Goal: Information Seeking & Learning: Find specific fact

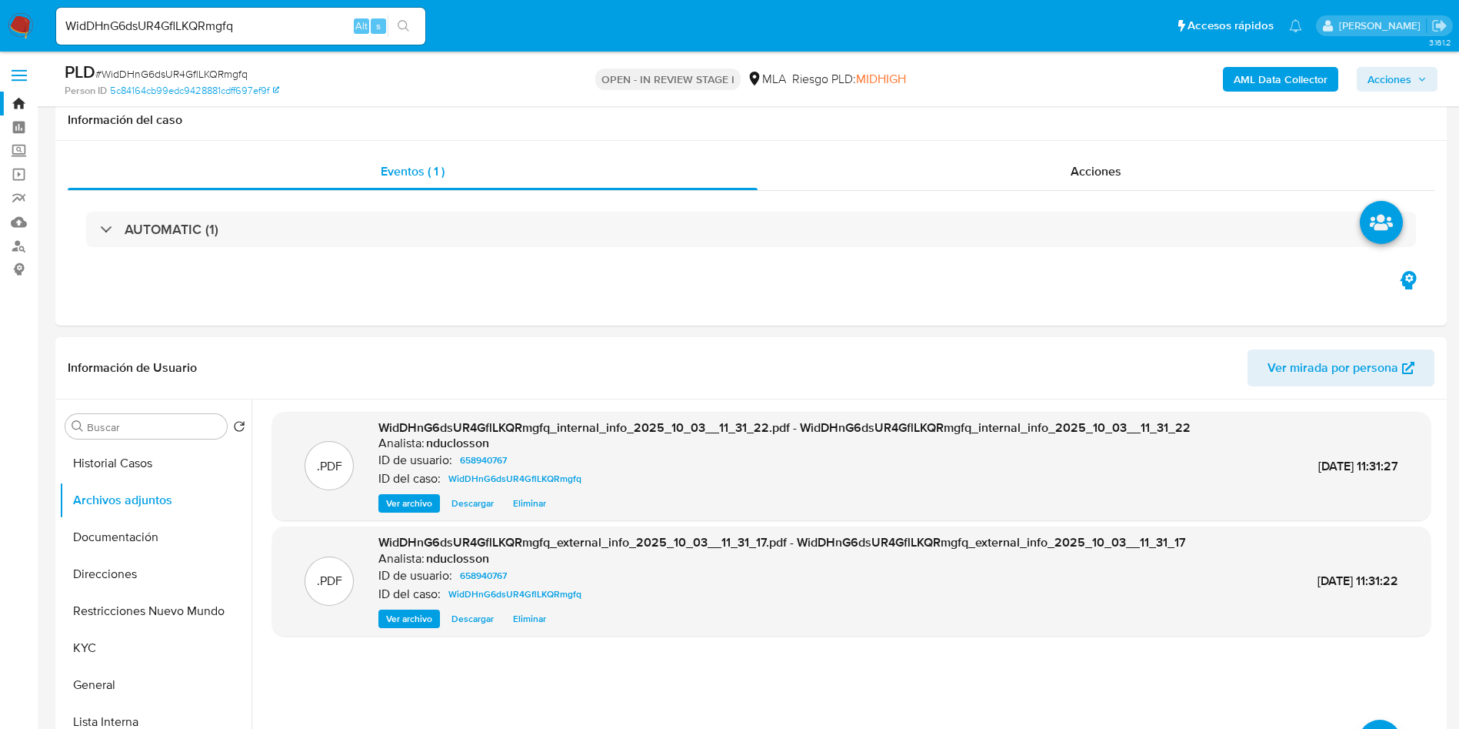
select select "10"
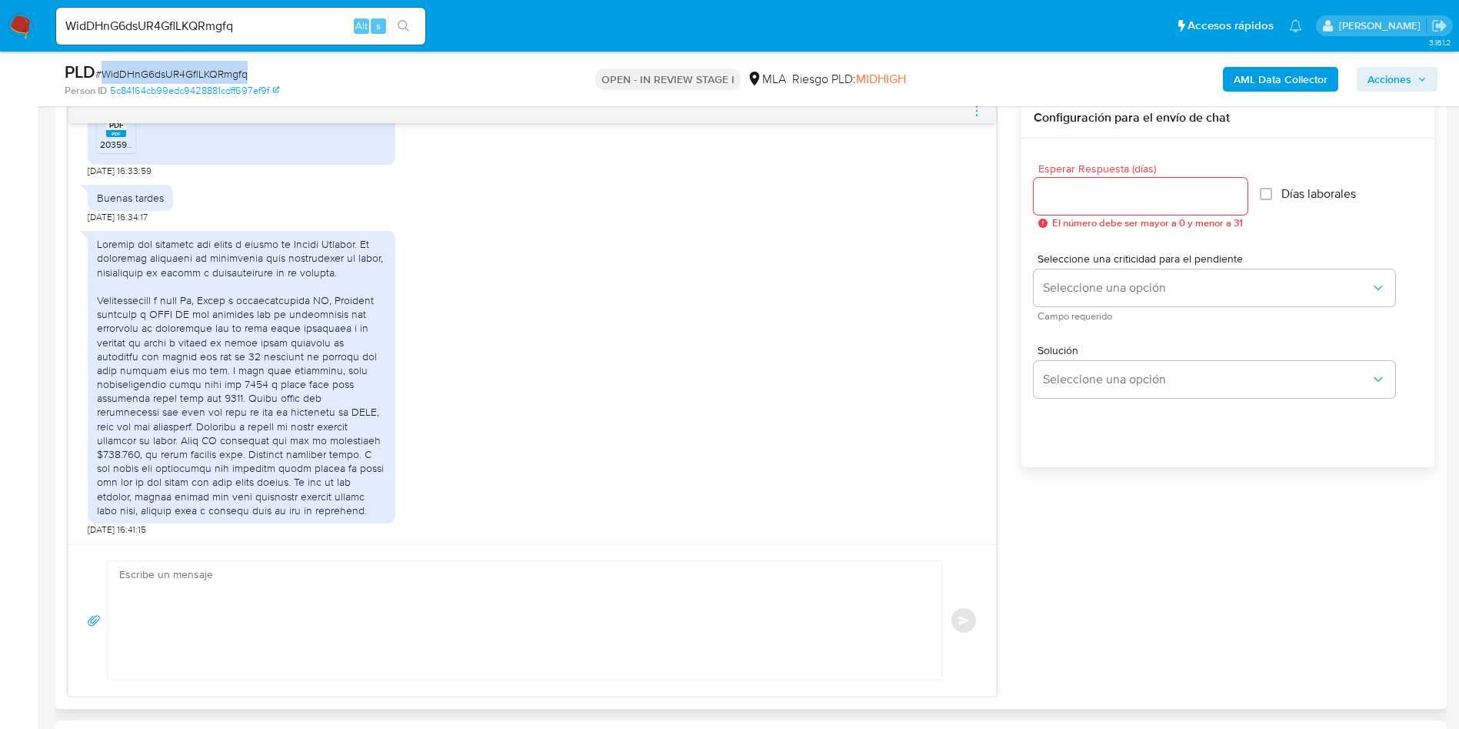
scroll to position [808, 0]
click at [102, 25] on input "WidDHnG6dsUR4GflLKQRmgfq" at bounding box center [240, 26] width 369 height 20
paste input "7sQ91MeXBN2q6dUOlyl243mB"
type input "7sQ91MeXBN2q6dUOlyl243mB"
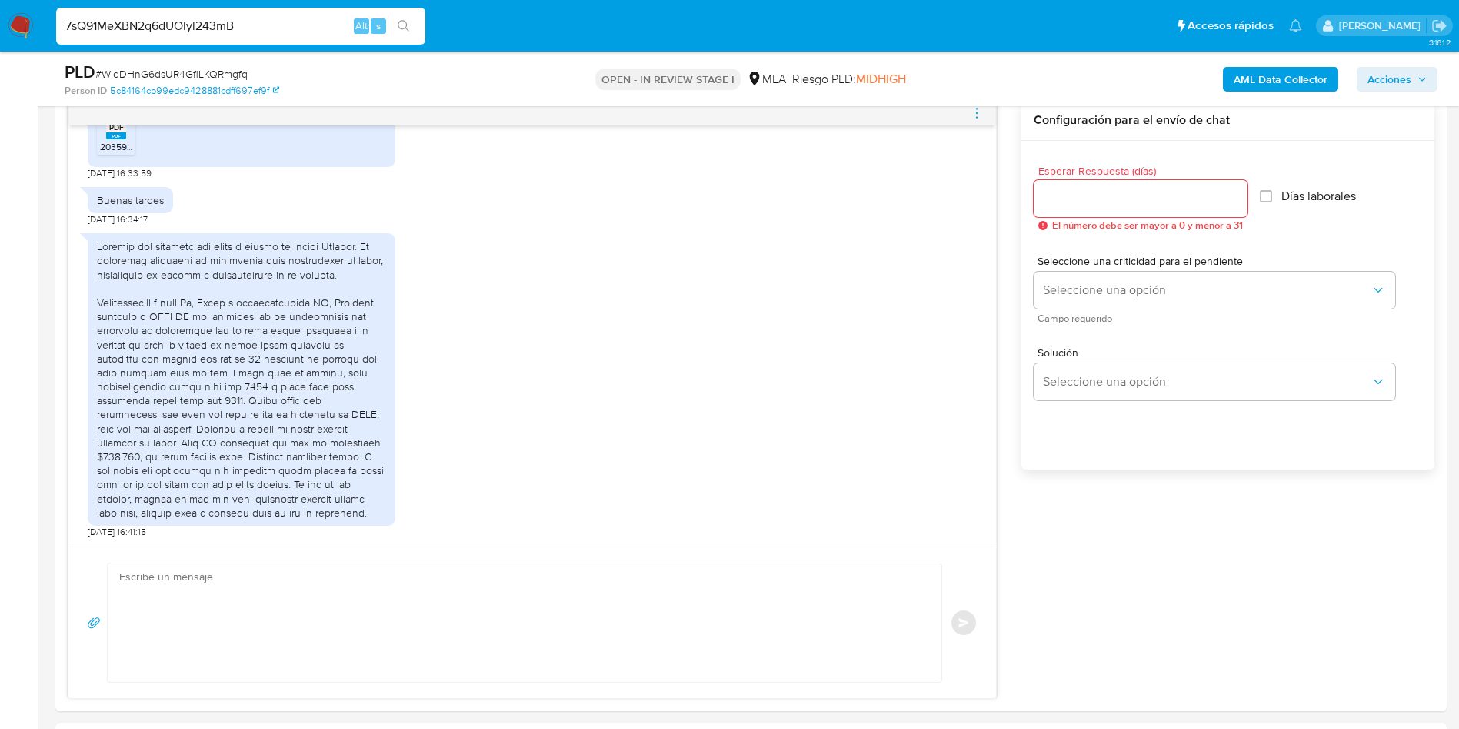
click at [399, 20] on icon "search-icon" at bounding box center [404, 26] width 12 height 12
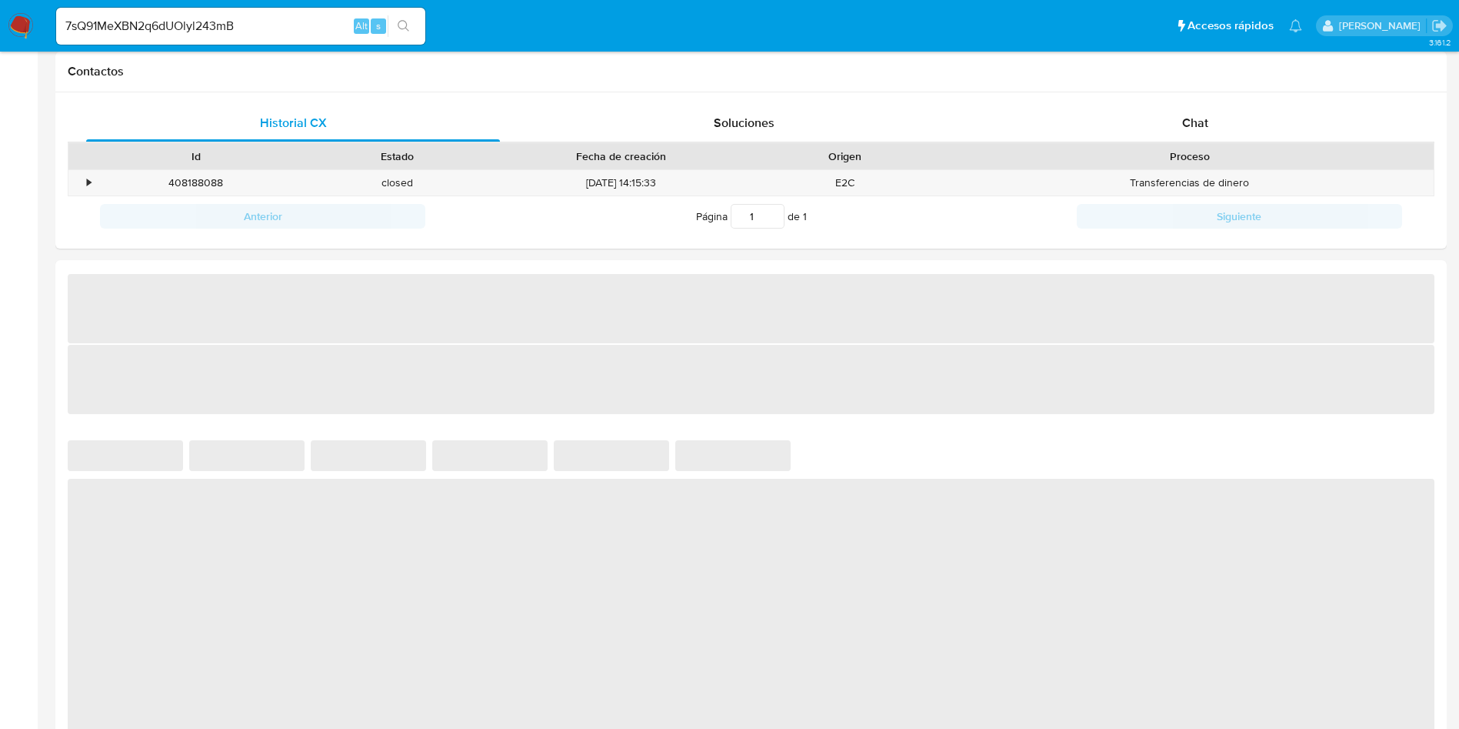
select select "10"
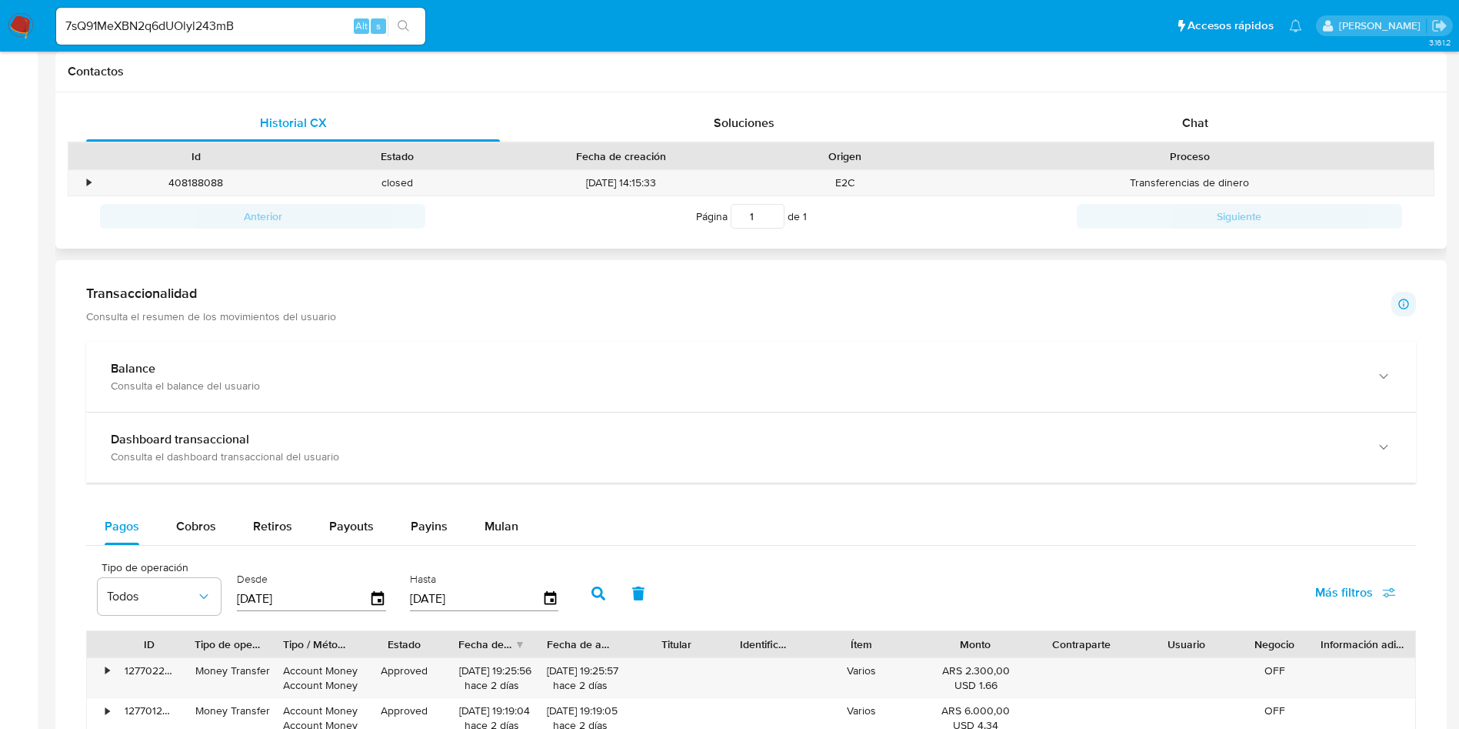
click at [660, 87] on div "Contactos" at bounding box center [751, 72] width 1392 height 41
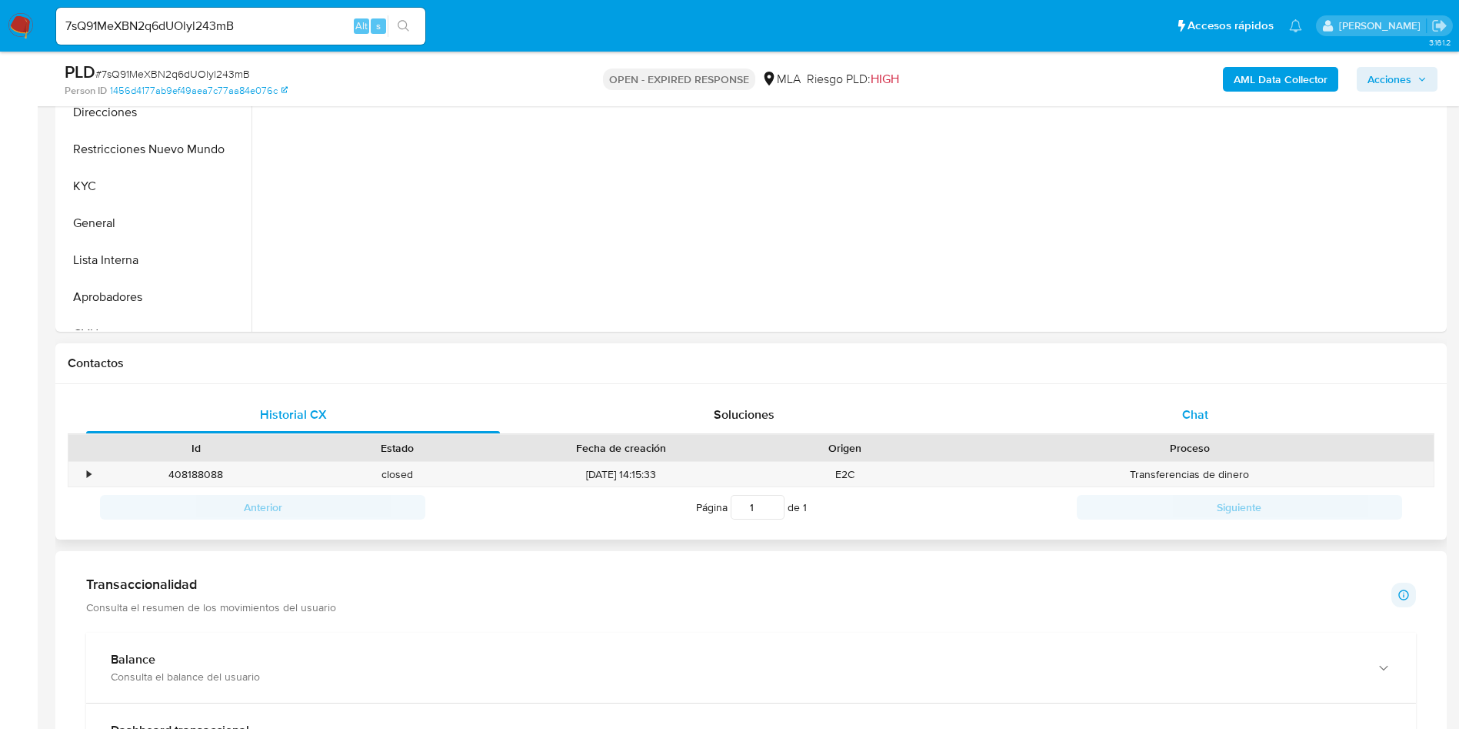
click at [1182, 422] on span "Chat" at bounding box center [1195, 414] width 26 height 18
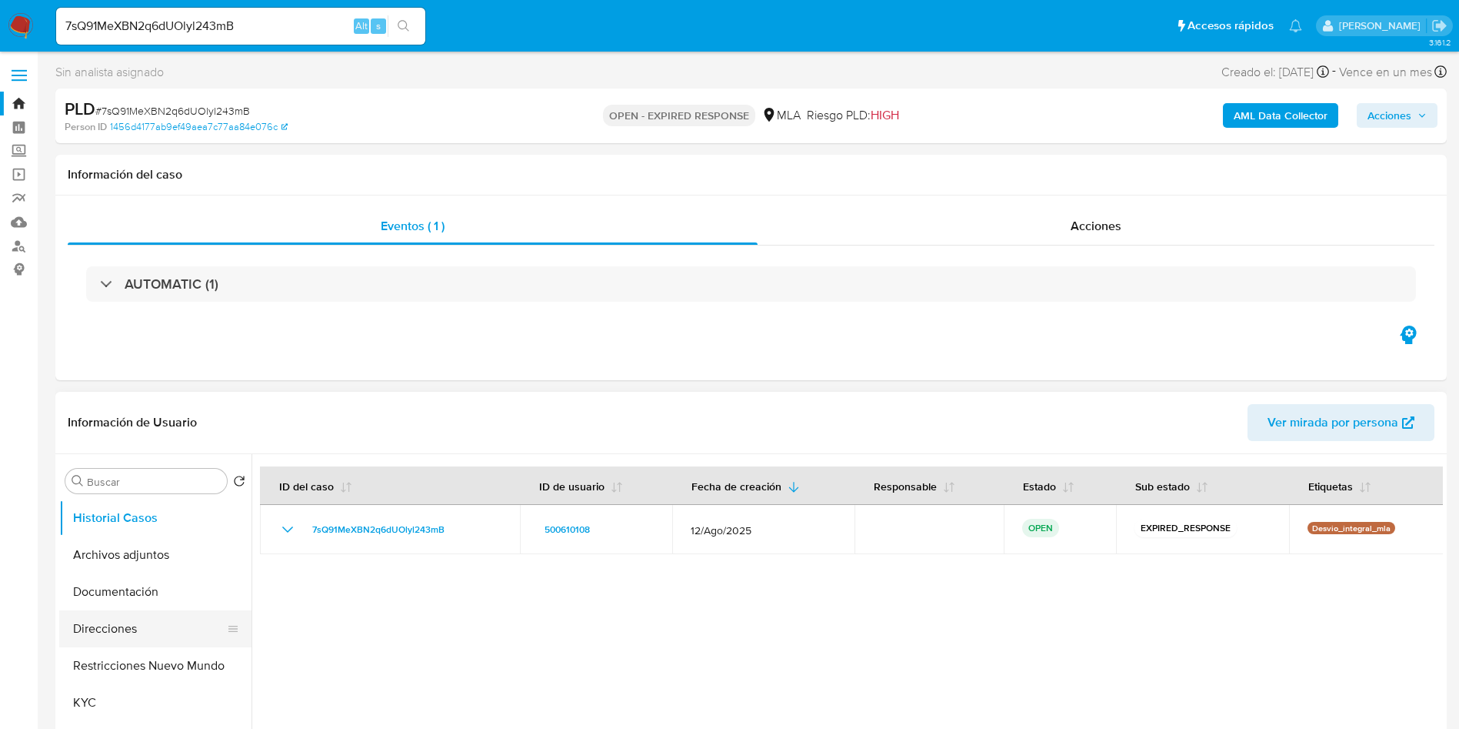
click at [112, 632] on button "Direcciones" at bounding box center [149, 628] width 180 height 37
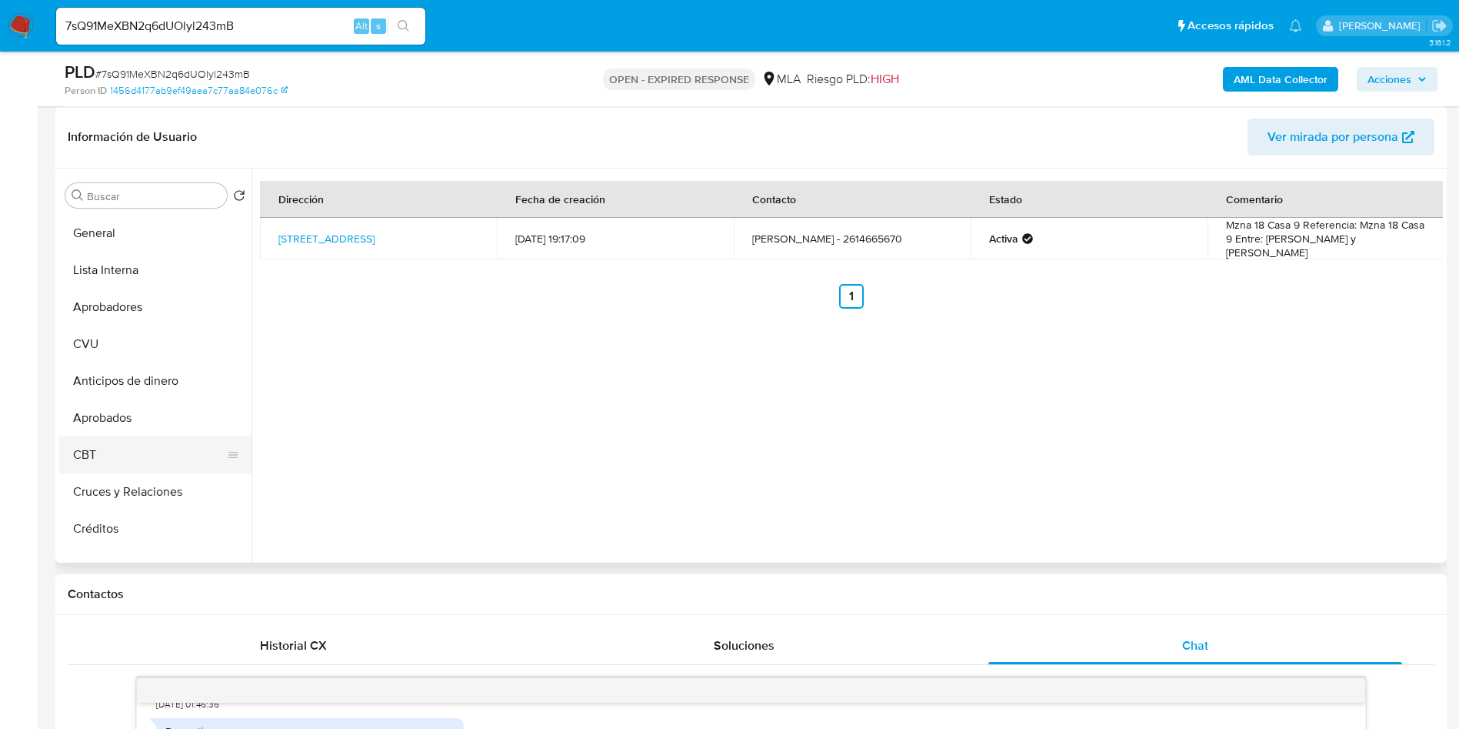
scroll to position [105, 0]
click at [619, 390] on div "Dirección Fecha de creación Contacto Estado Comentario Los Pinos 881, Las Heras…" at bounding box center [848, 365] width 1192 height 394
click at [642, 333] on div "Dirección Fecha de creación Contacto Estado Comentario Los Pinos 881, Las Heras…" at bounding box center [848, 365] width 1192 height 394
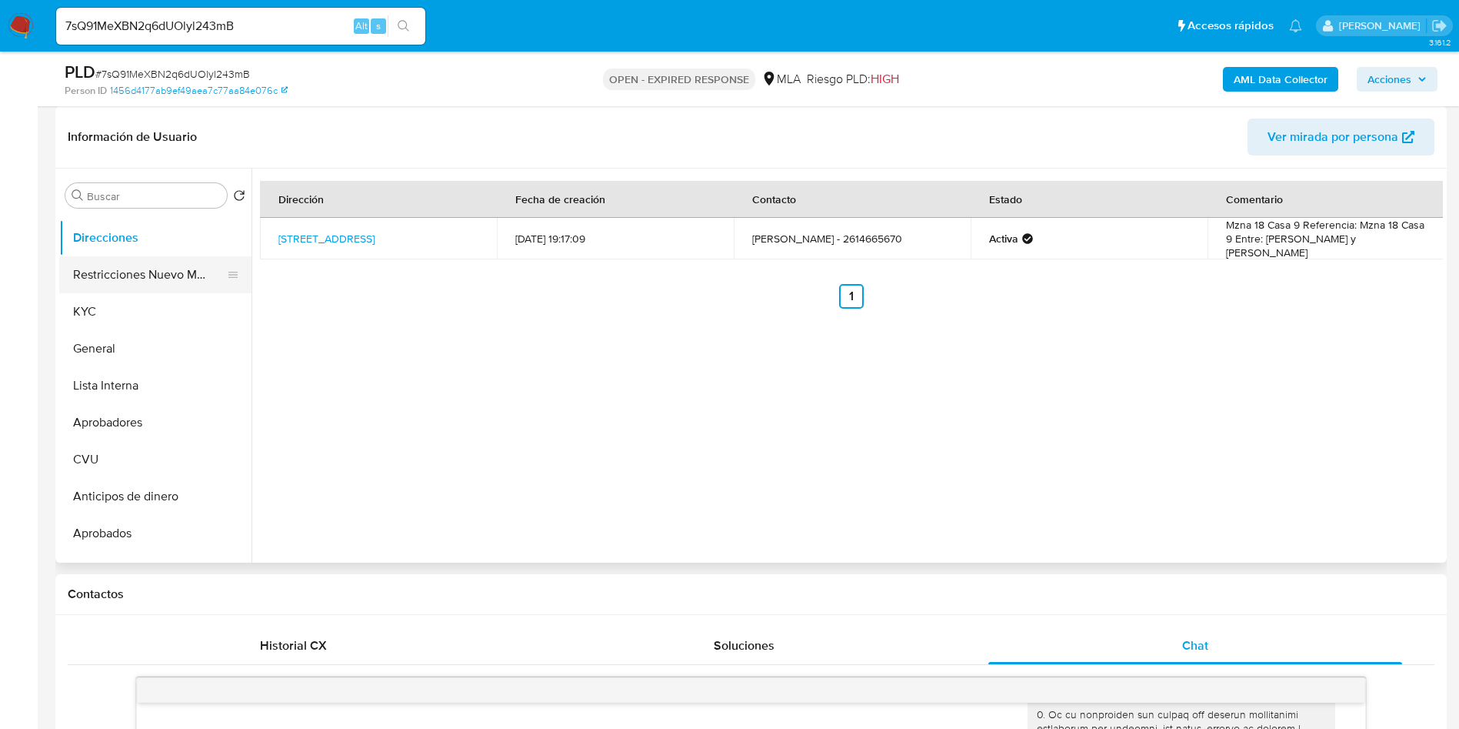
scroll to position [0, 0]
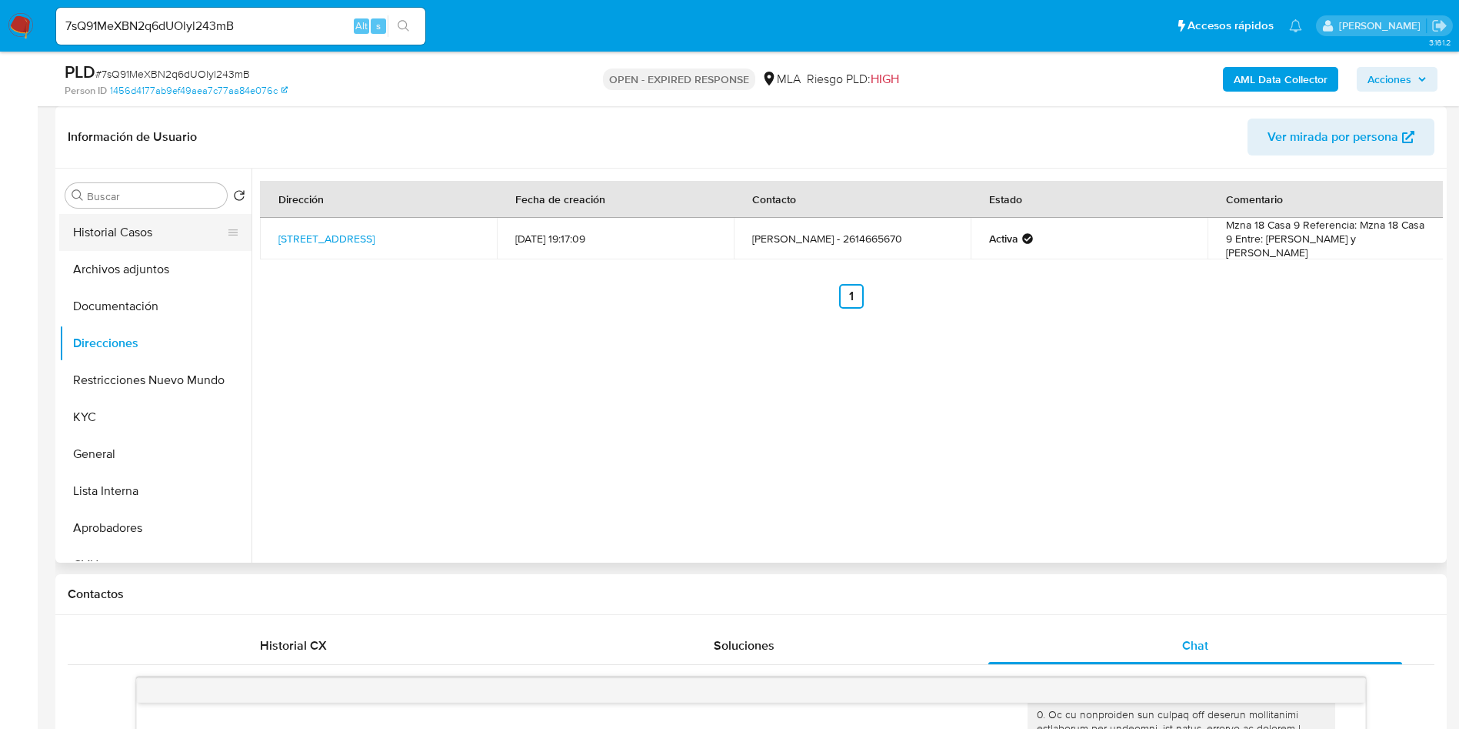
click at [102, 228] on button "Historial Casos" at bounding box center [149, 232] width 180 height 37
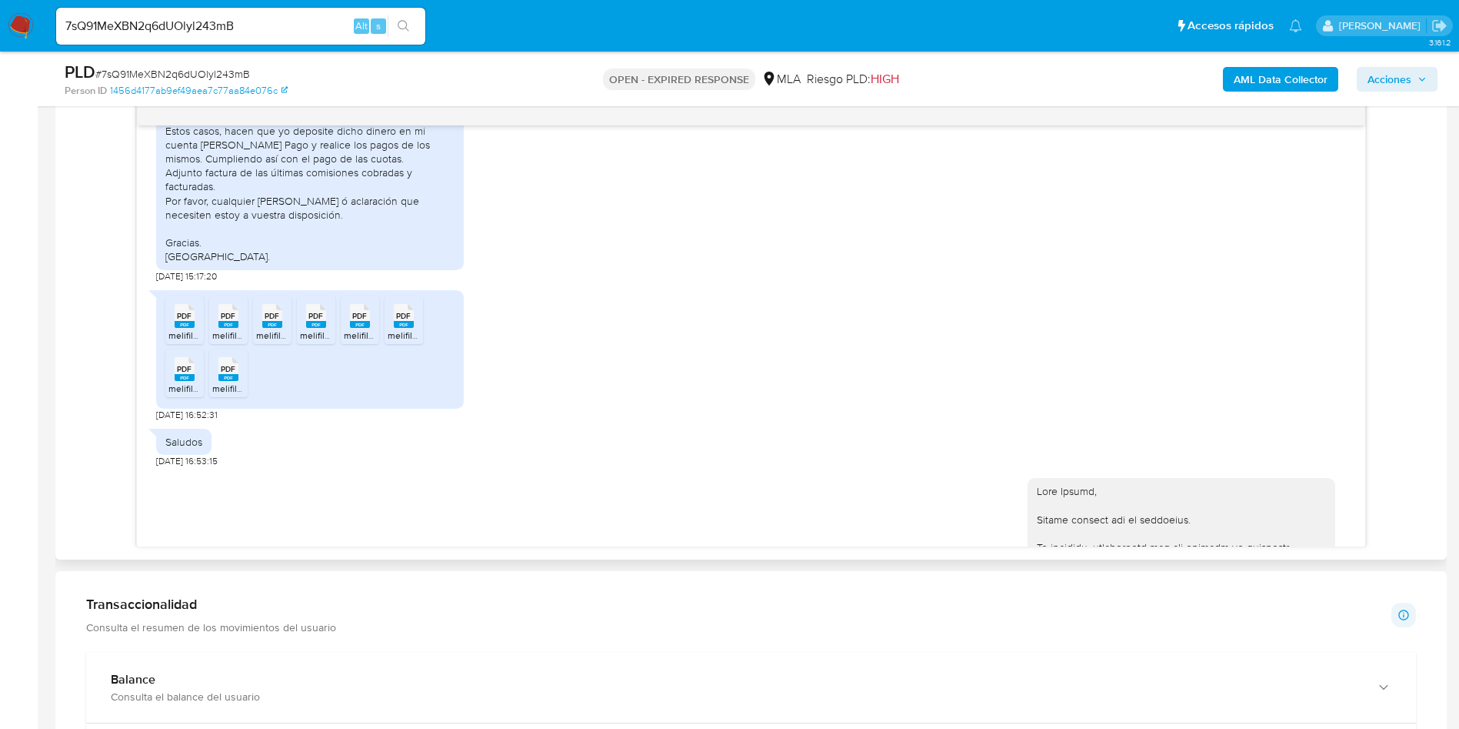
scroll to position [1506, 0]
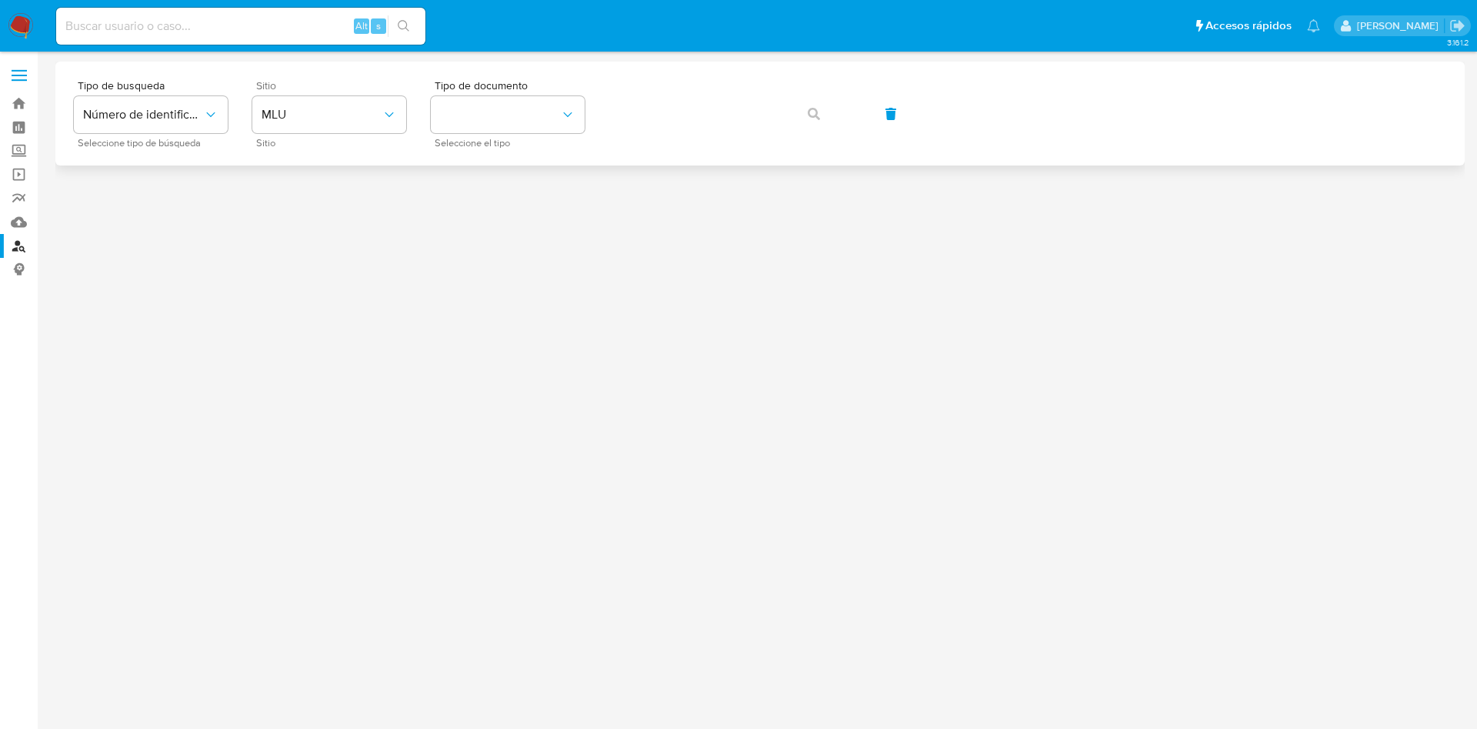
click at [305, 84] on span "Sitio" at bounding box center [333, 85] width 154 height 11
click at [325, 115] on span "MLU" at bounding box center [322, 114] width 120 height 15
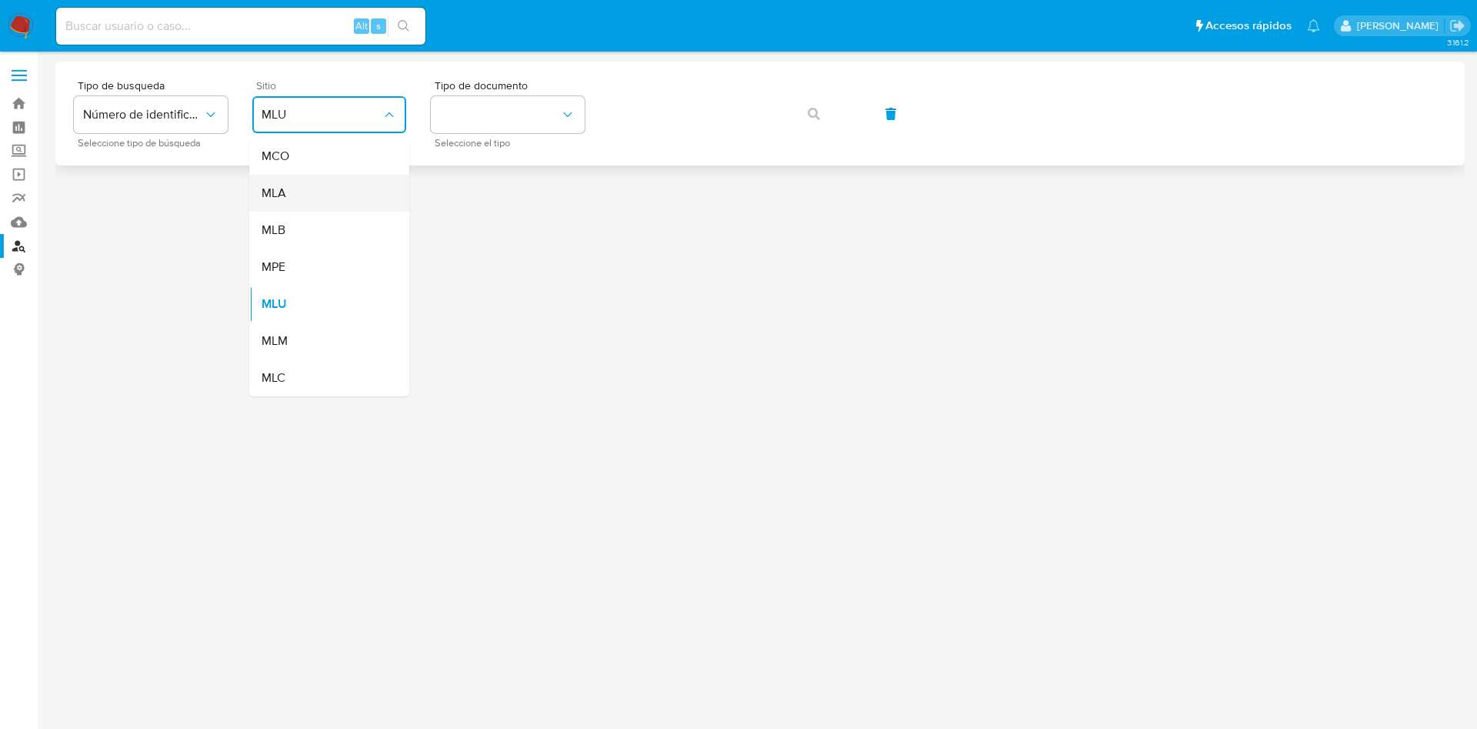
click at [330, 182] on div "MLA" at bounding box center [325, 193] width 126 height 37
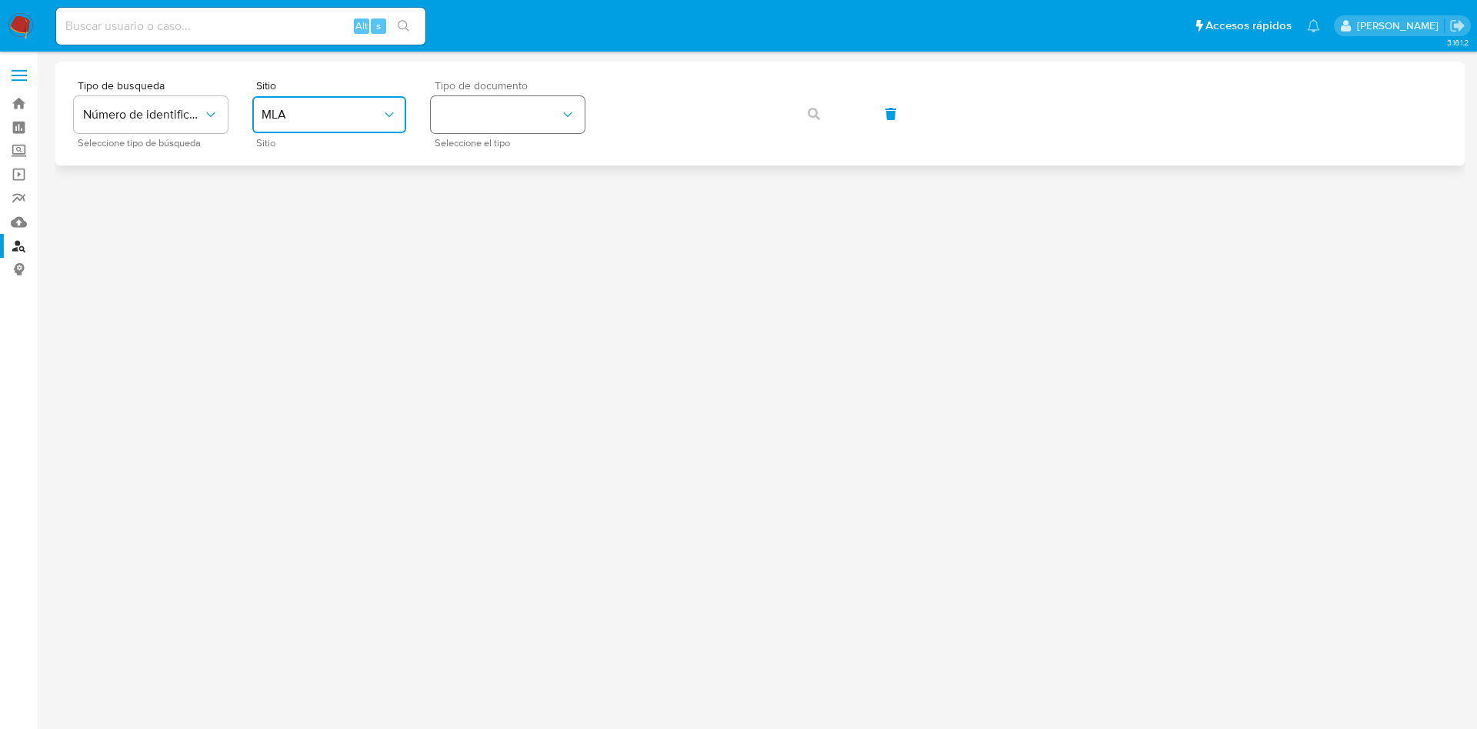
click at [519, 111] on button "identificationType" at bounding box center [508, 114] width 154 height 37
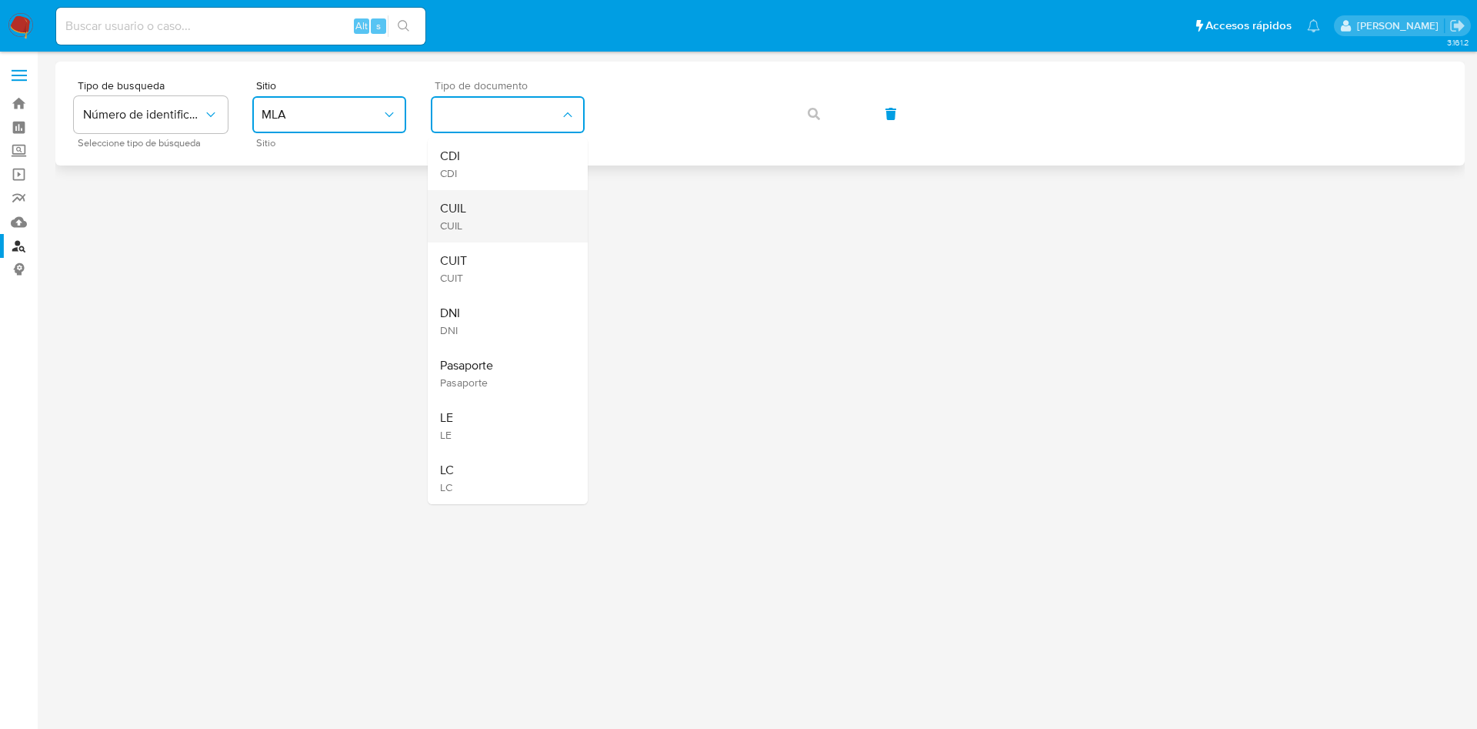
click at [509, 196] on div "CUIL CUIL" at bounding box center [503, 216] width 126 height 52
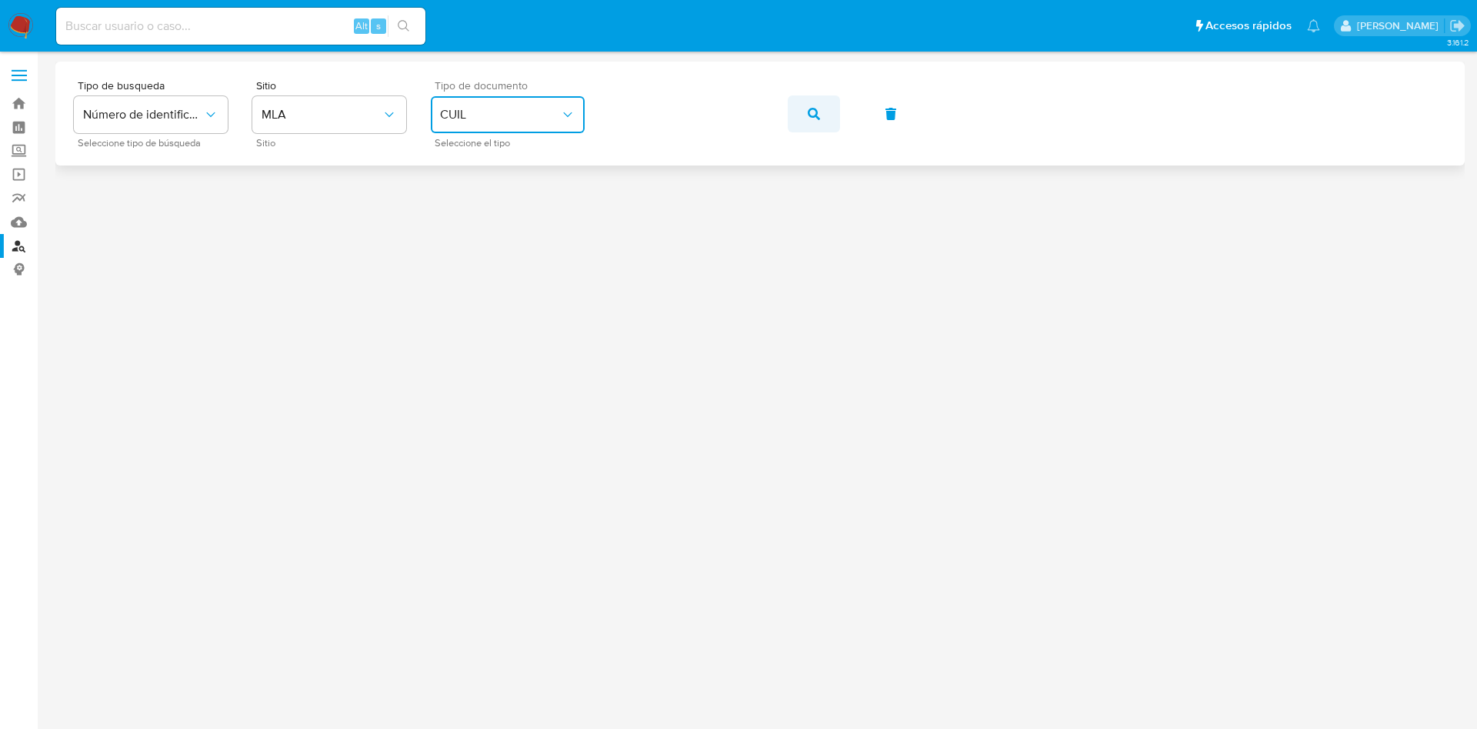
click at [800, 128] on button "button" at bounding box center [814, 113] width 52 height 37
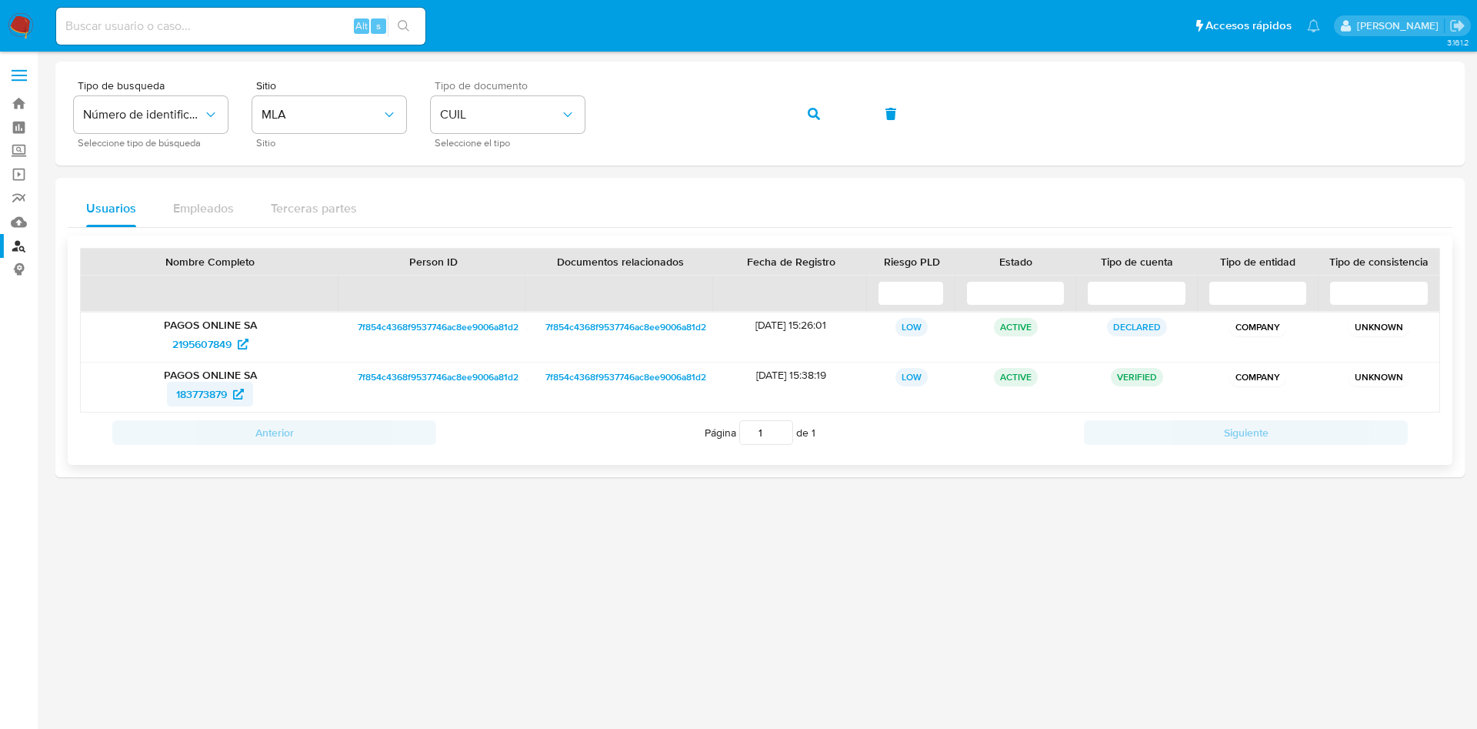
click at [185, 397] on span "183773879" at bounding box center [201, 394] width 51 height 25
click at [796, 105] on button "button" at bounding box center [814, 113] width 52 height 37
click at [201, 400] on span "9742623" at bounding box center [202, 394] width 42 height 25
click at [219, 338] on span "507739181" at bounding box center [202, 344] width 50 height 25
click at [183, 397] on span "9742623" at bounding box center [202, 394] width 42 height 25
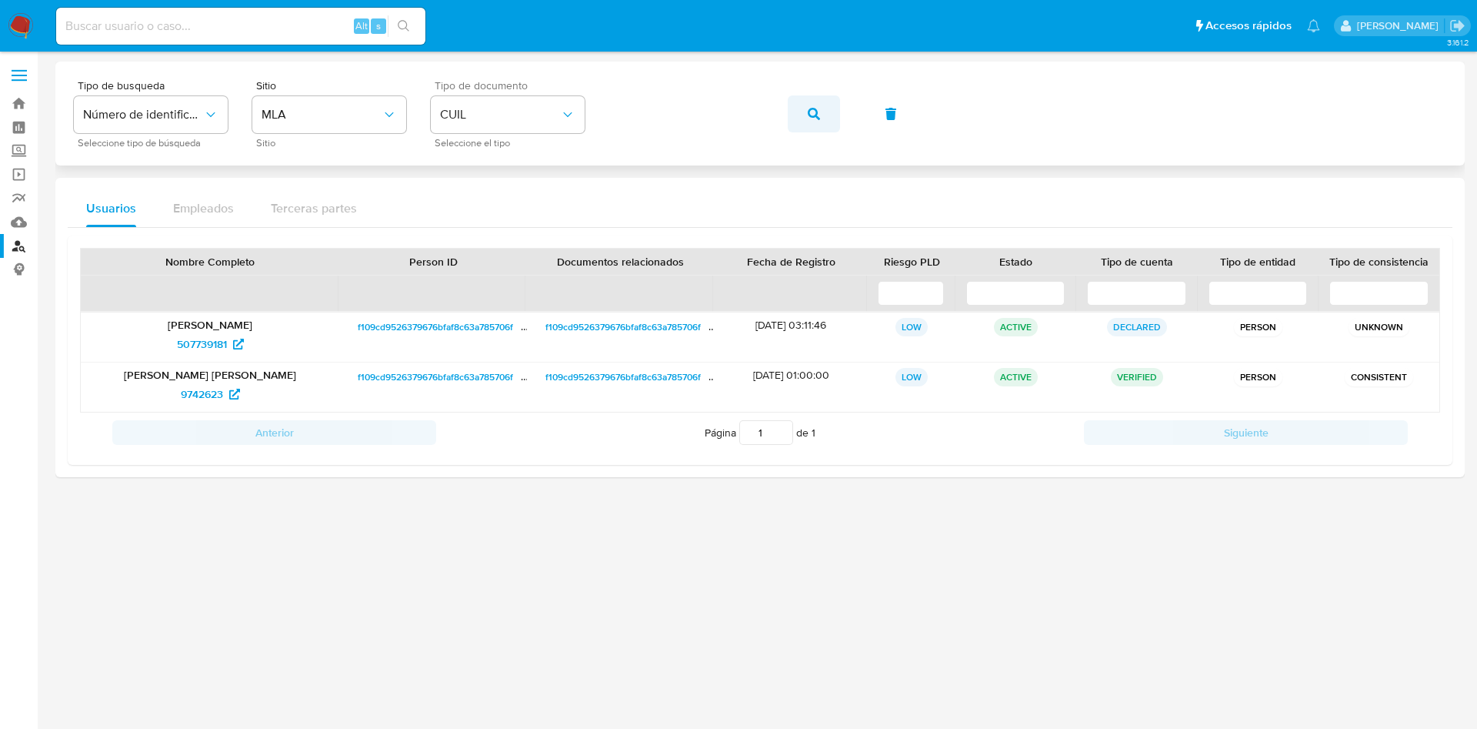
click at [805, 114] on button "button" at bounding box center [814, 113] width 52 height 37
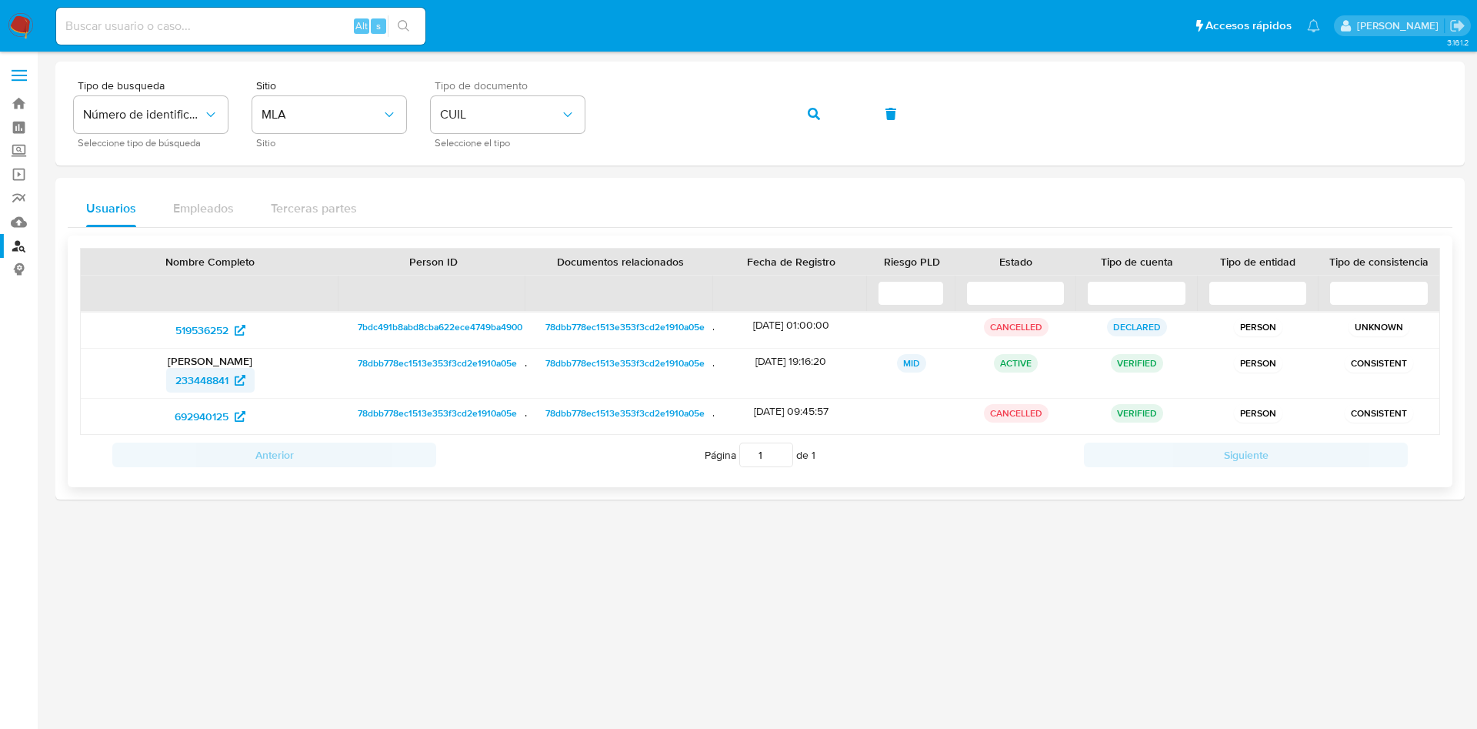
click at [205, 384] on span "233448841" at bounding box center [201, 380] width 53 height 25
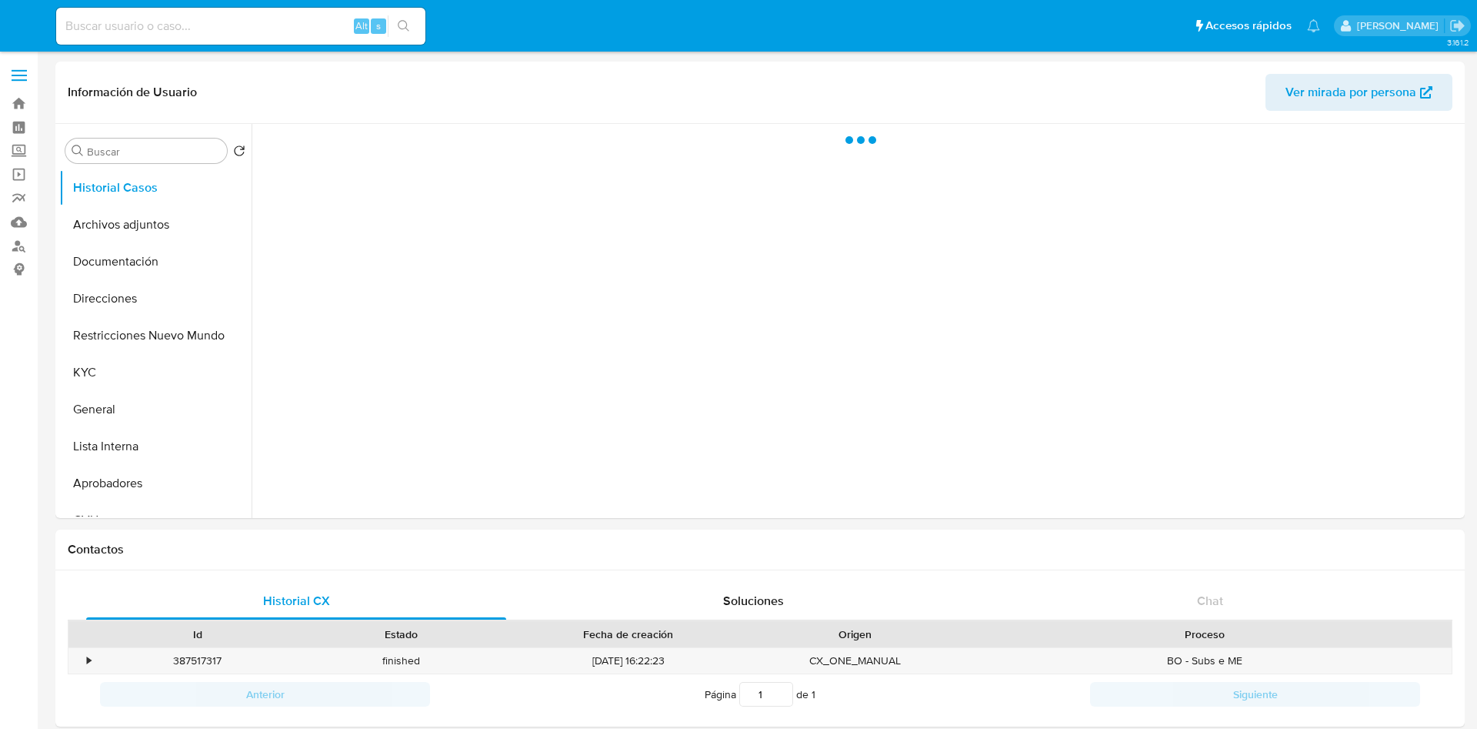
select select "10"
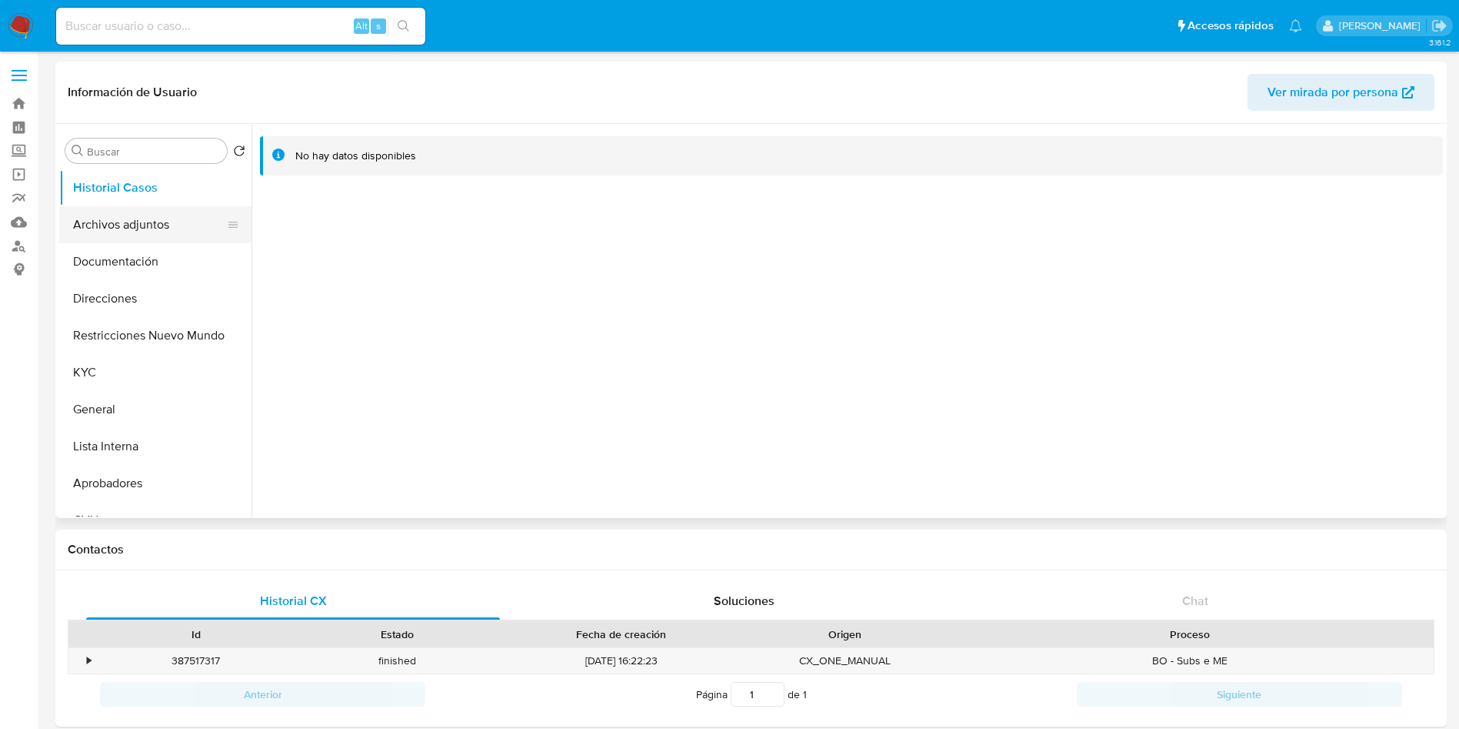
click at [131, 213] on button "Archivos adjuntos" at bounding box center [149, 224] width 180 height 37
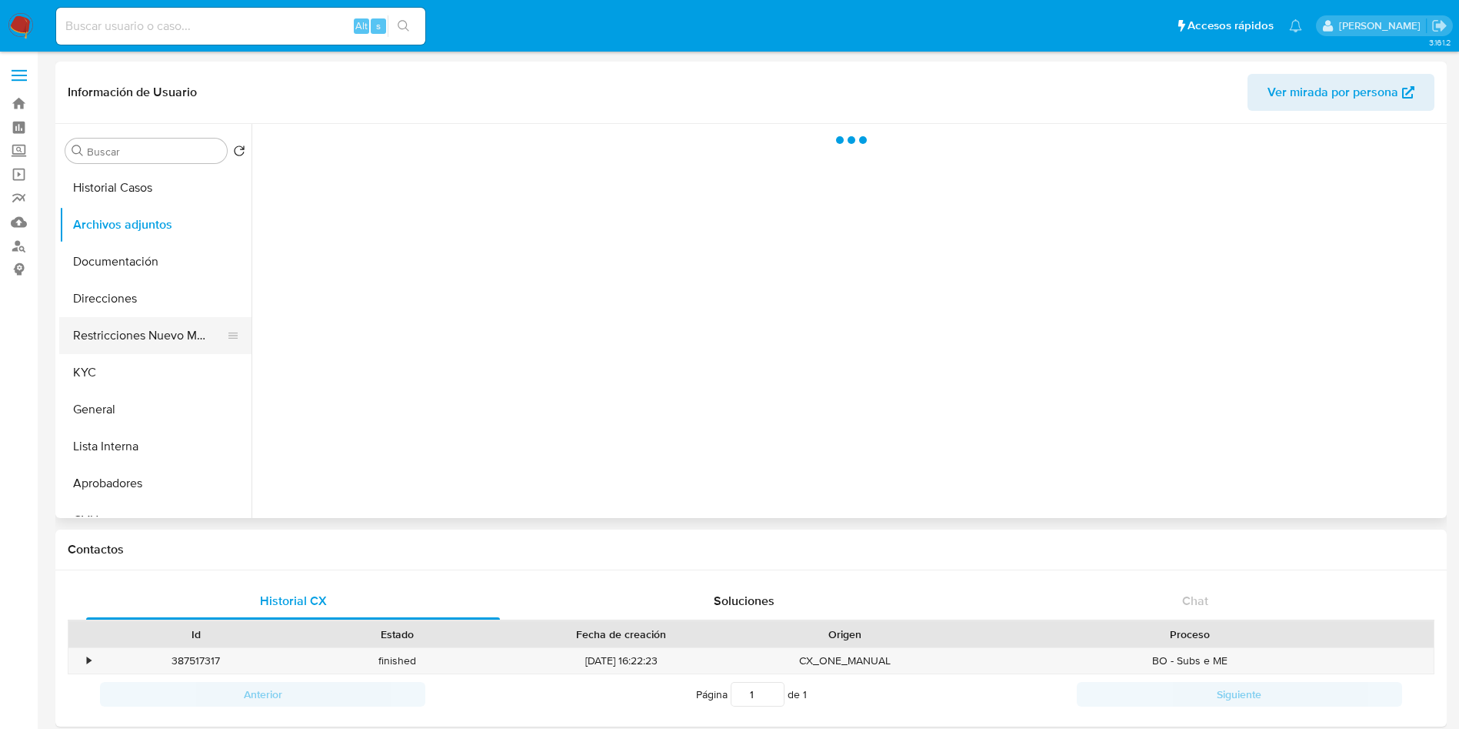
click at [125, 339] on button "Restricciones Nuevo Mundo" at bounding box center [149, 335] width 180 height 37
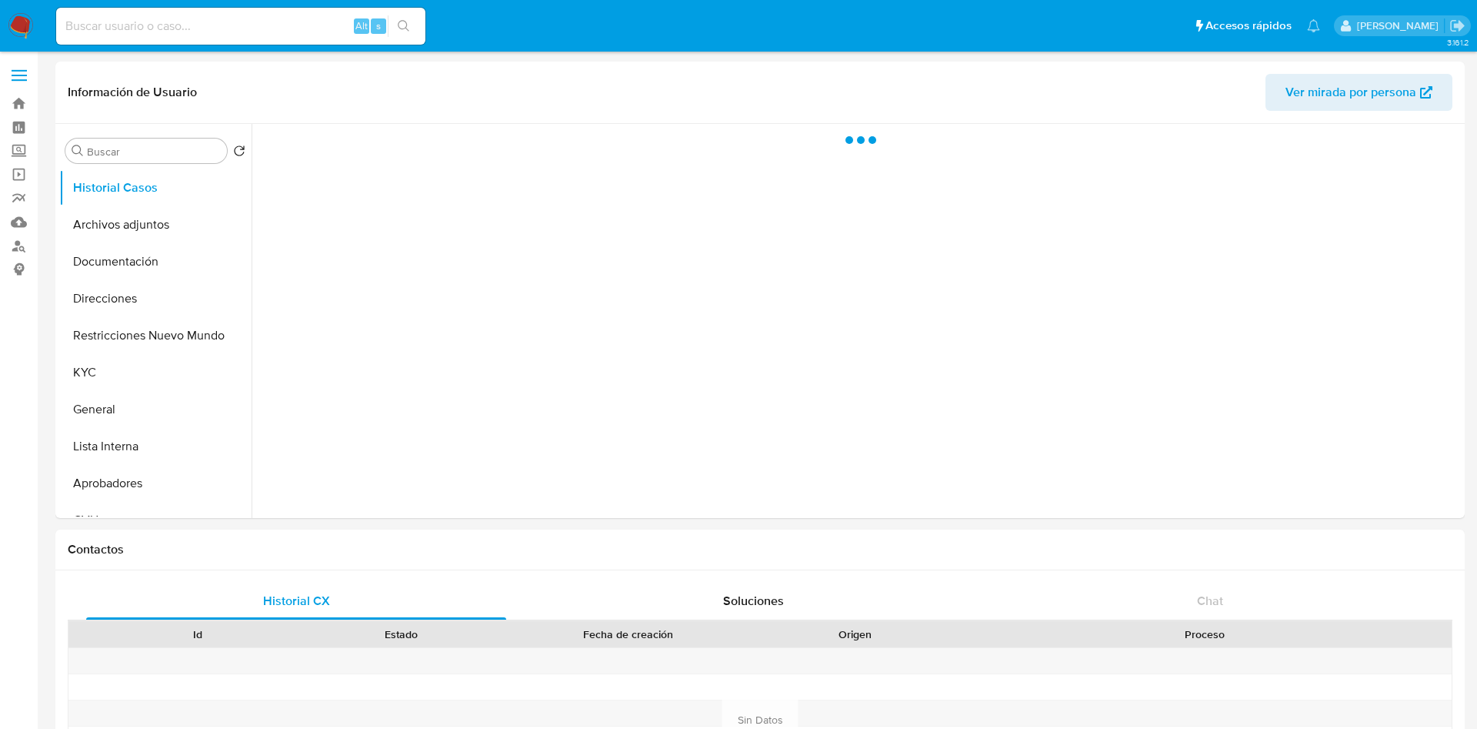
select select "10"
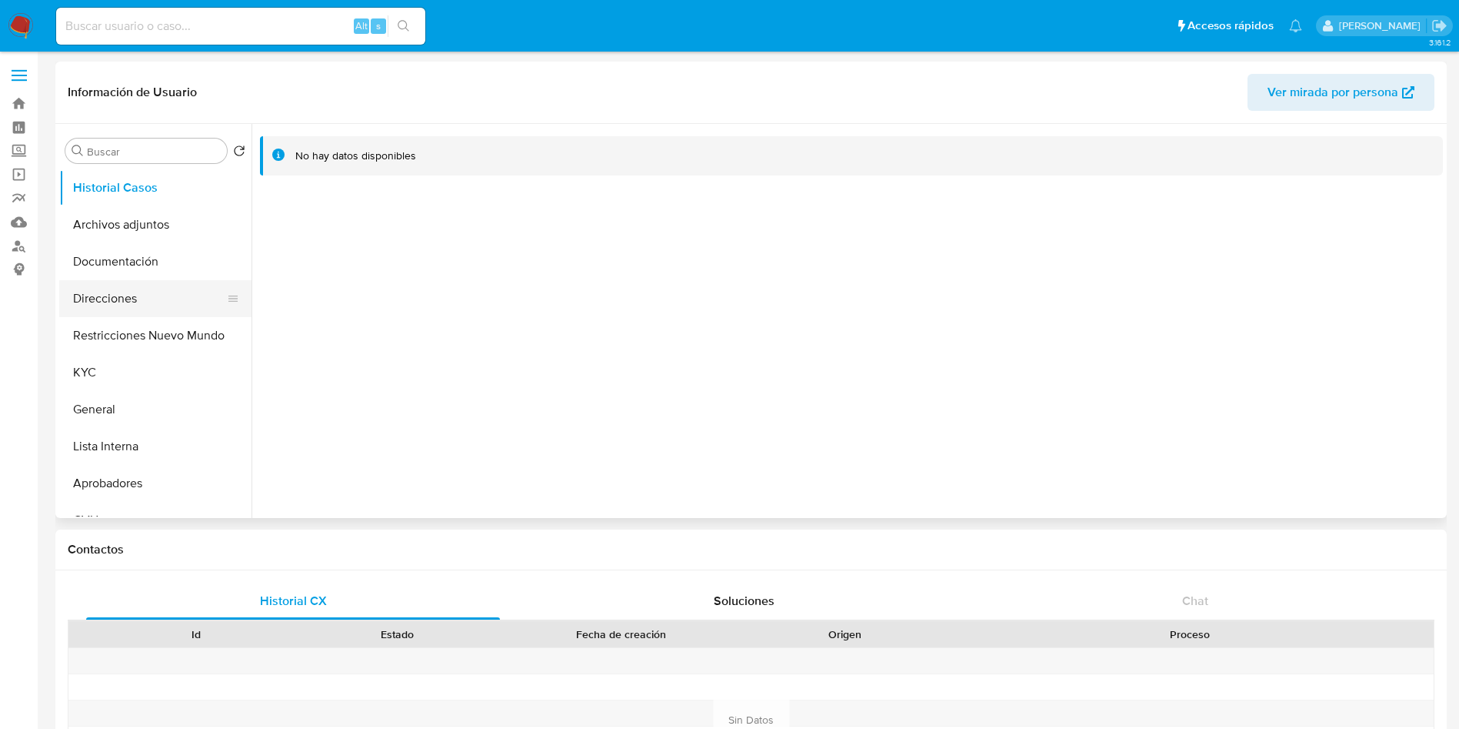
click at [131, 301] on button "Direcciones" at bounding box center [149, 298] width 180 height 37
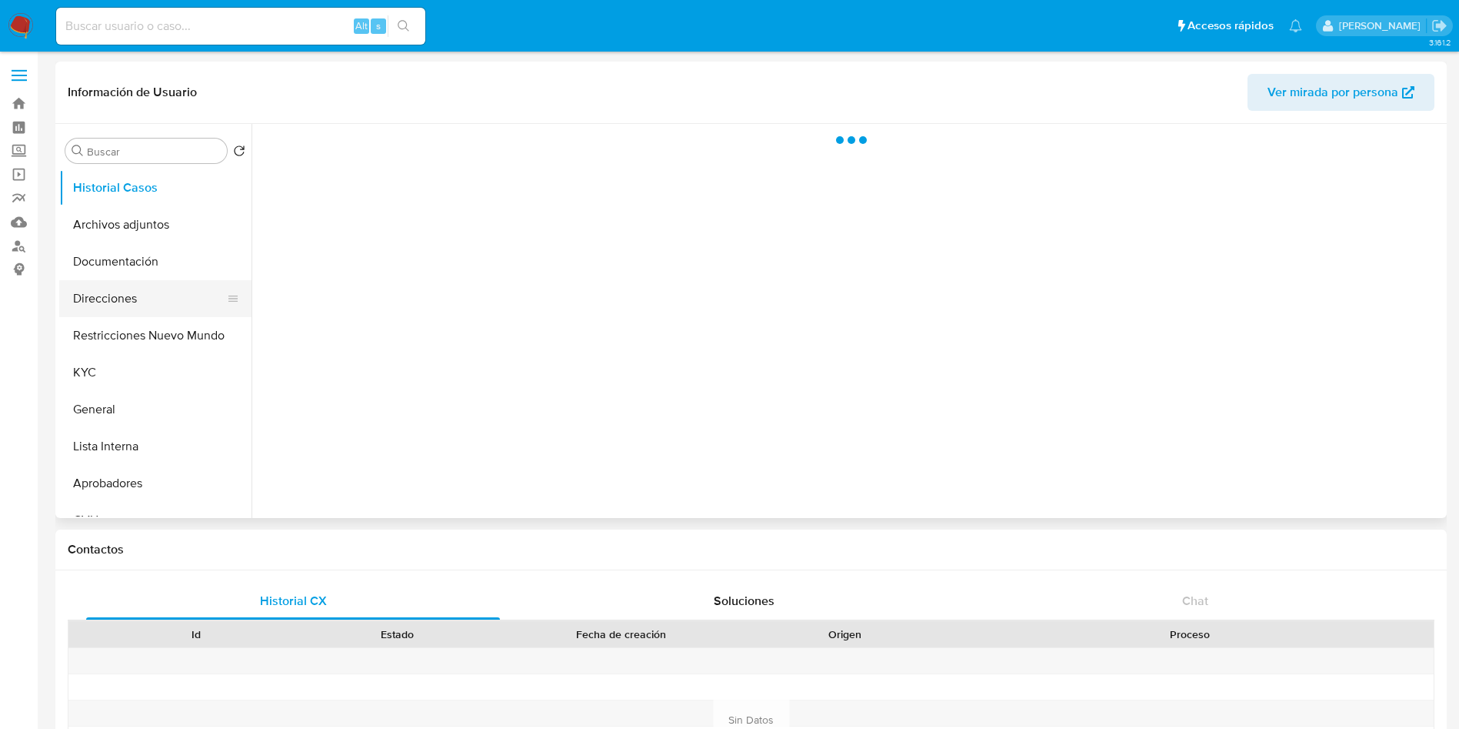
select select "10"
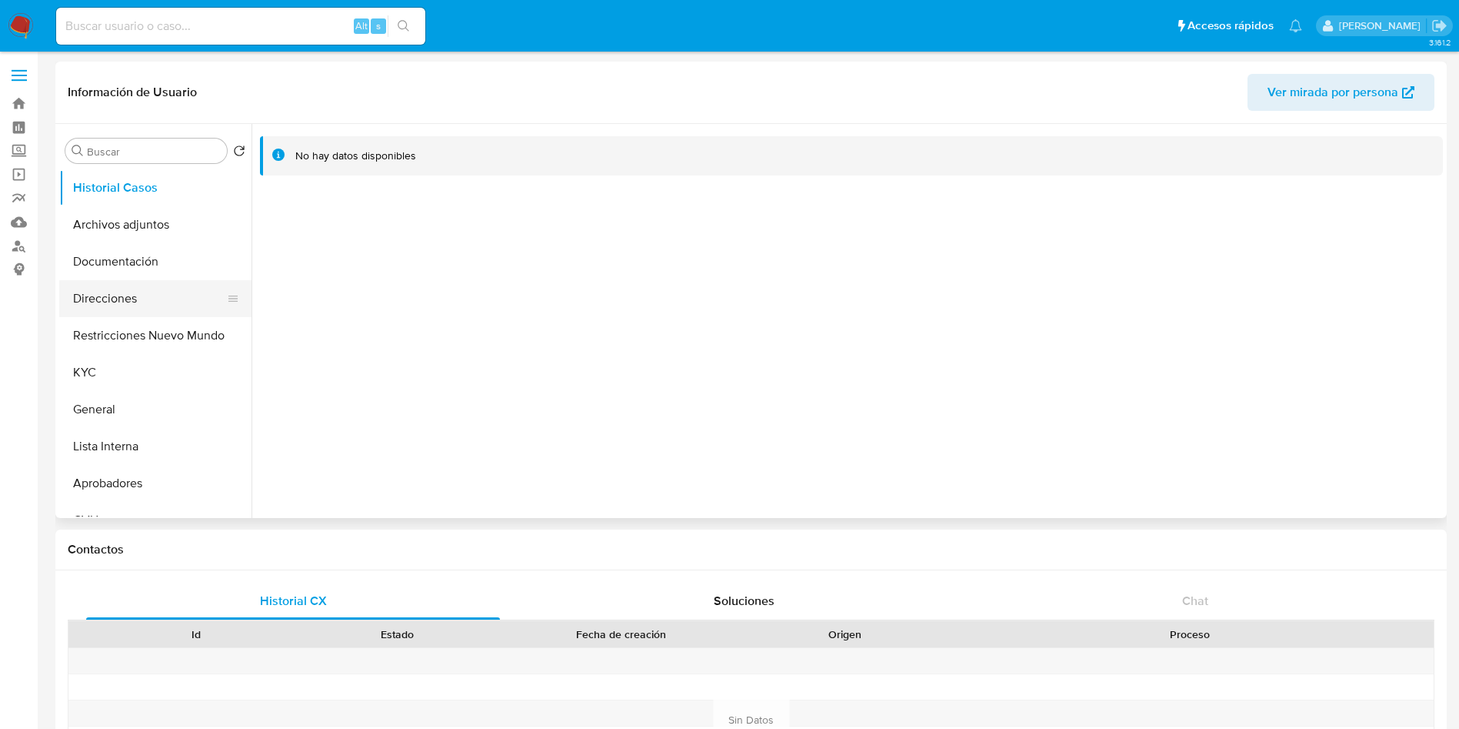
click at [137, 285] on button "Direcciones" at bounding box center [149, 298] width 180 height 37
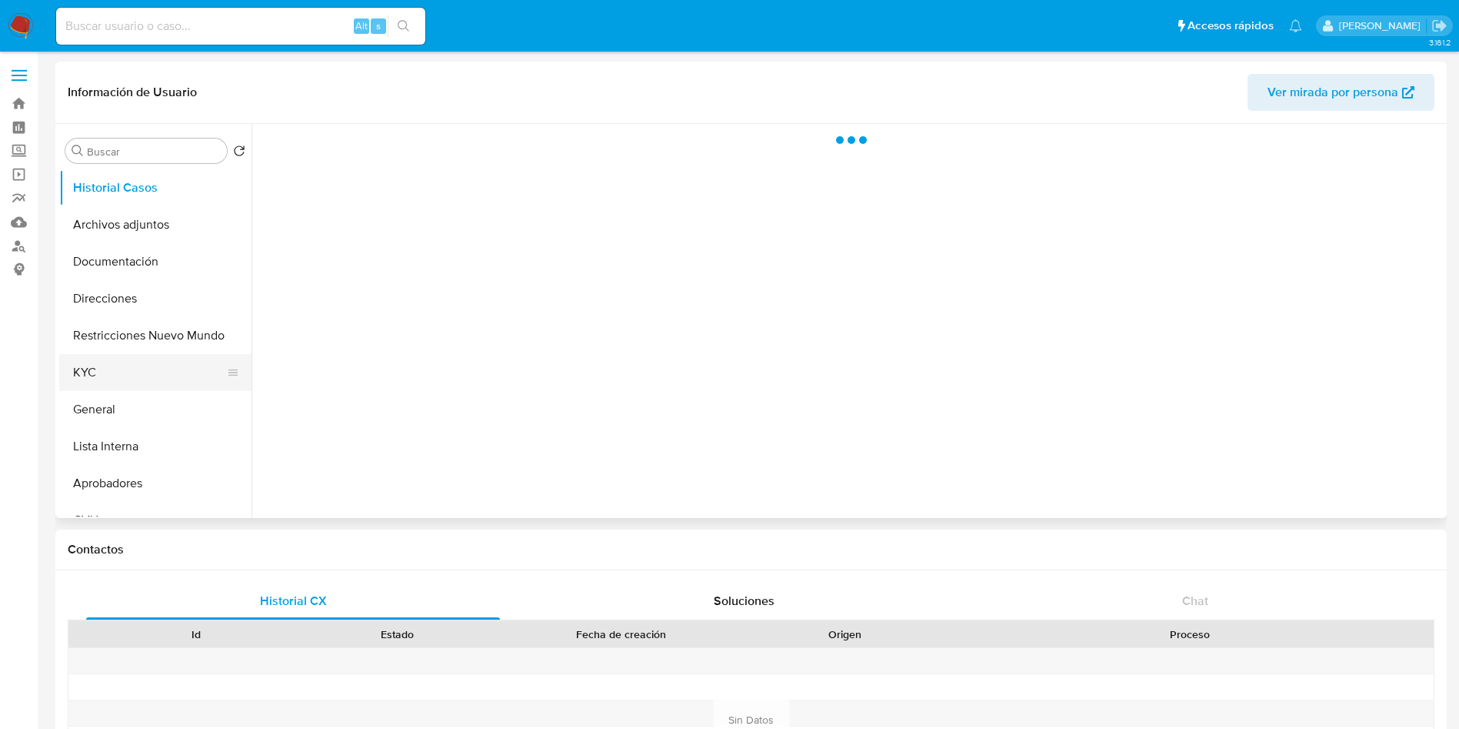
select select "10"
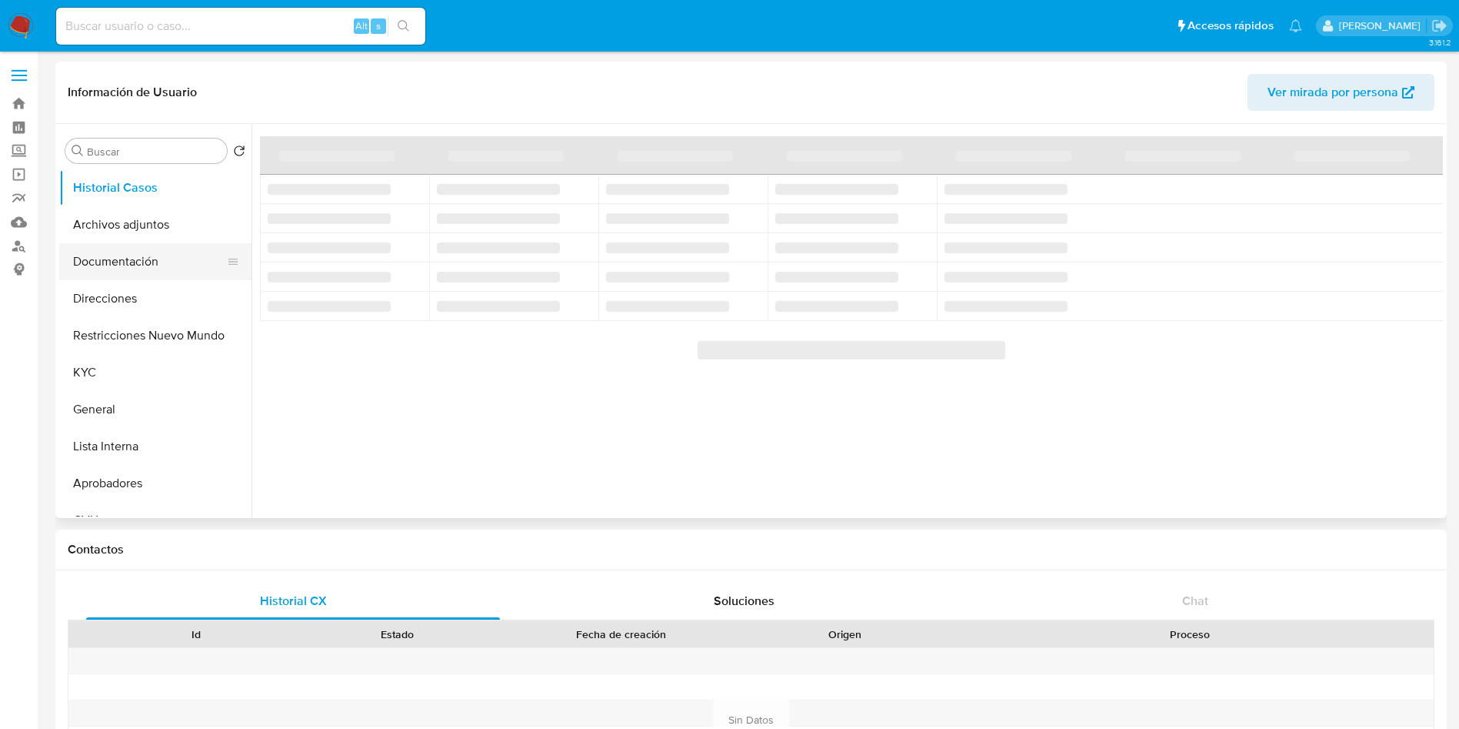
click at [117, 266] on button "Documentación" at bounding box center [149, 261] width 180 height 37
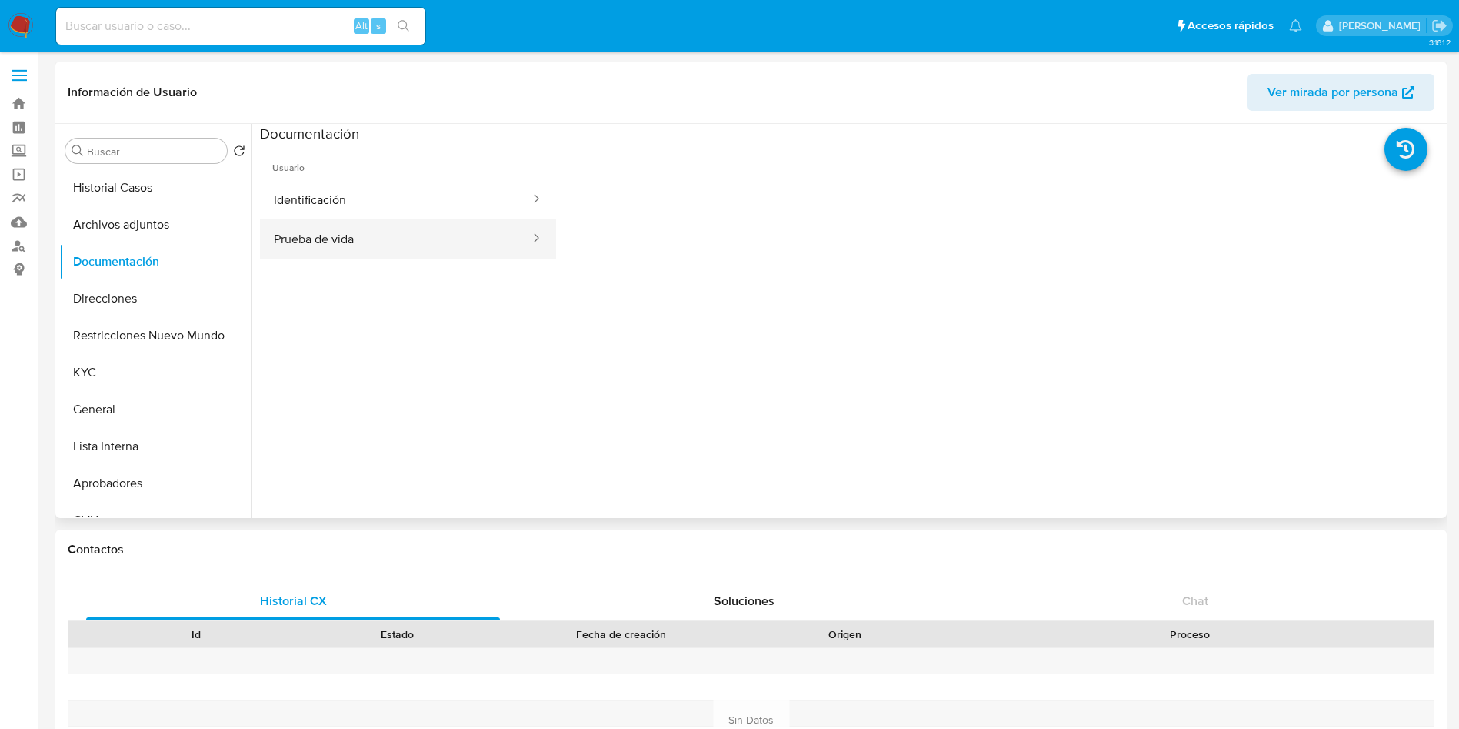
click at [418, 240] on button "Prueba de vida" at bounding box center [396, 238] width 272 height 39
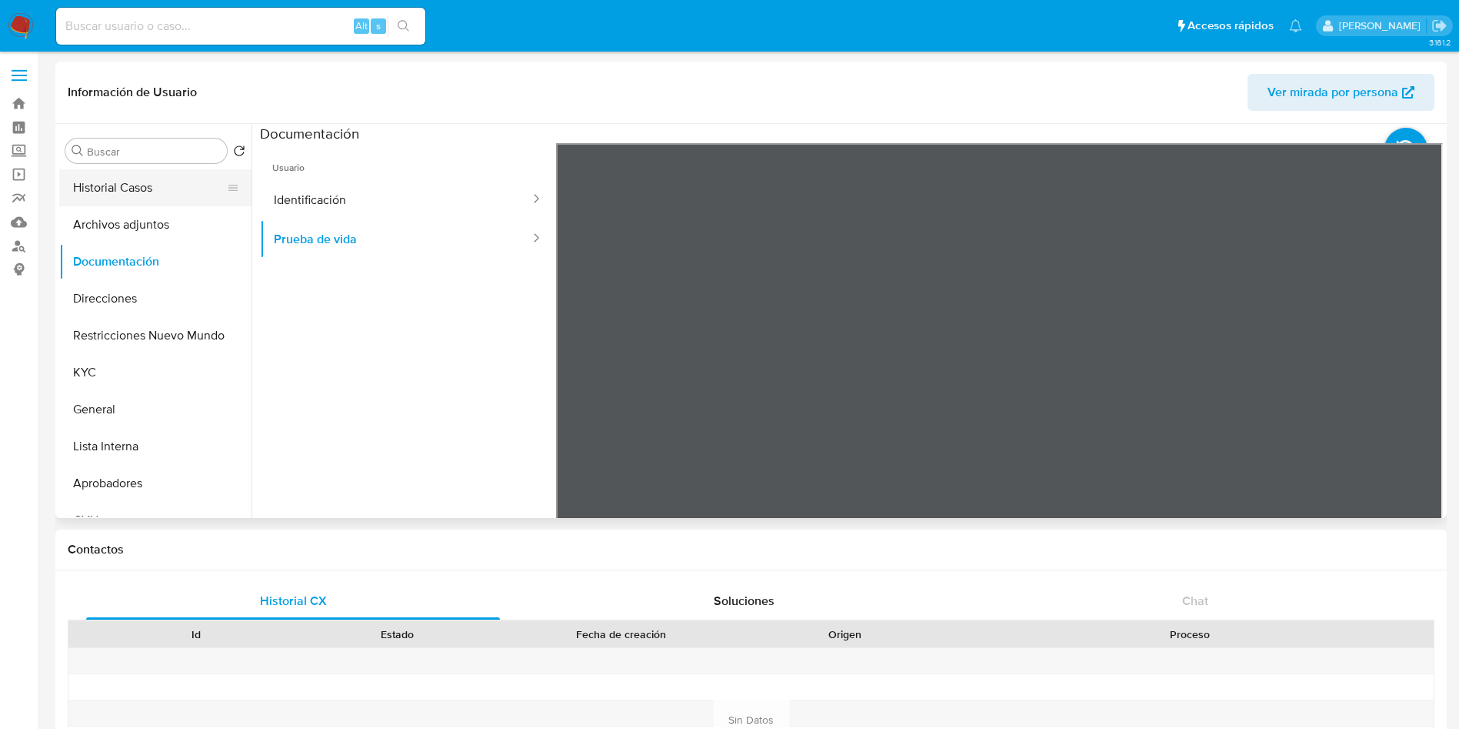
click at [151, 189] on button "Historial Casos" at bounding box center [149, 187] width 180 height 37
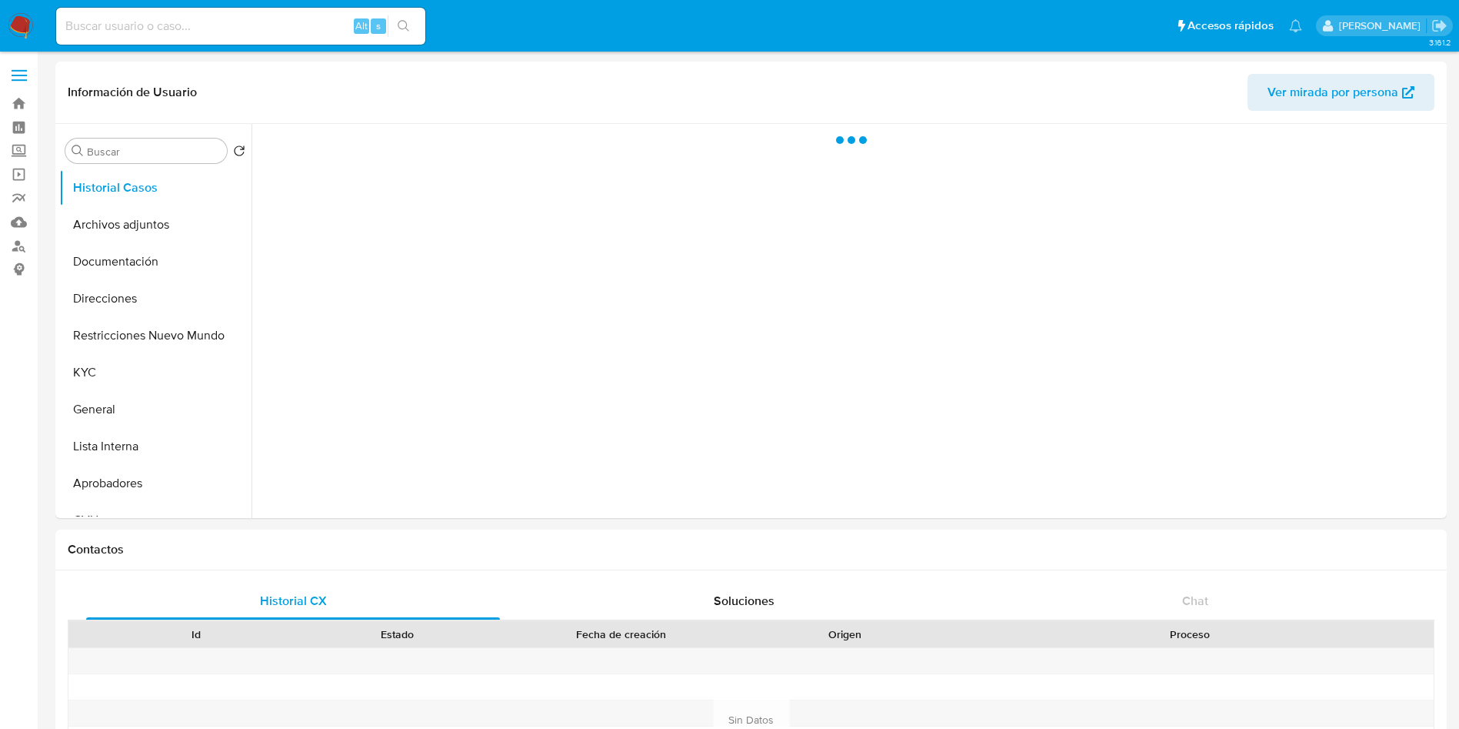
select select "10"
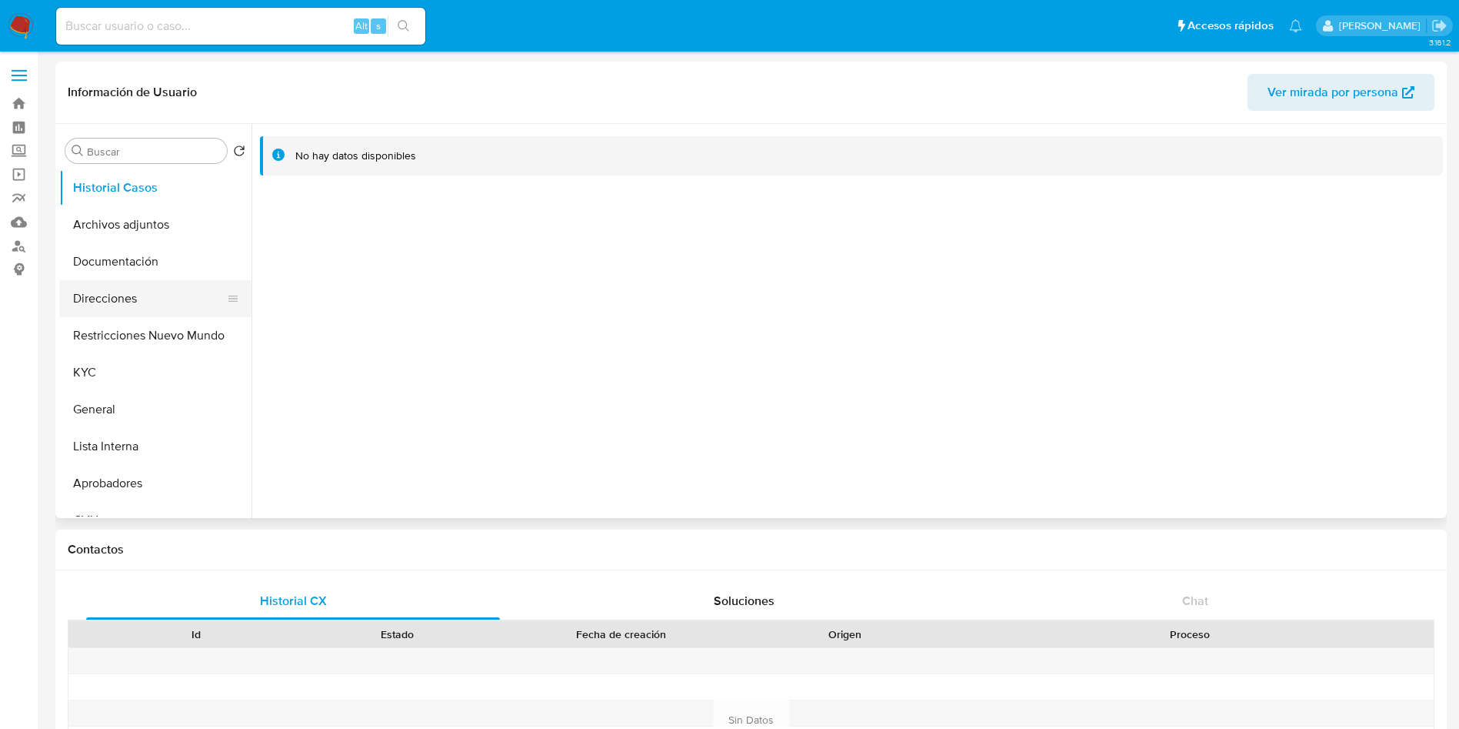
click at [112, 294] on button "Direcciones" at bounding box center [149, 298] width 180 height 37
